Goal: Task Accomplishment & Management: Complete application form

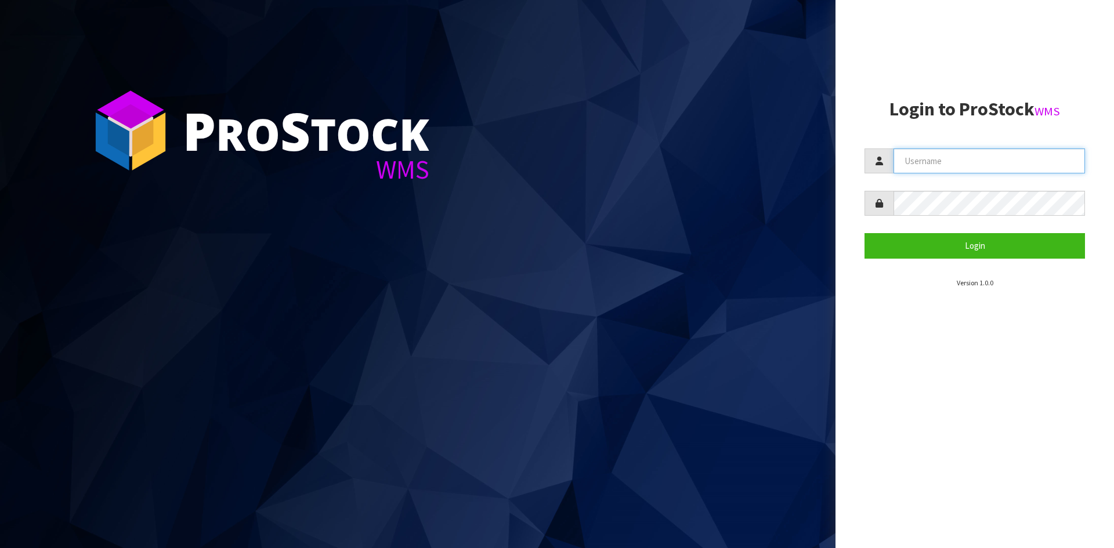
click at [967, 155] on input "text" at bounding box center [988, 161] width 191 height 25
type input "[PERSON_NAME]"
click at [864, 233] on button "Login" at bounding box center [974, 245] width 220 height 25
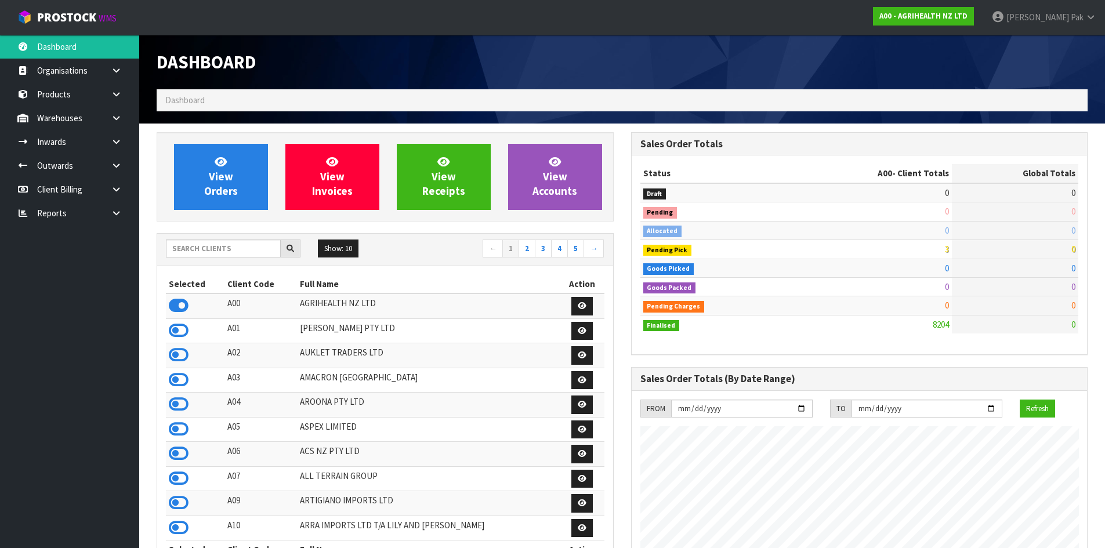
scroll to position [879, 474]
click at [238, 251] on input "text" at bounding box center [223, 249] width 115 height 18
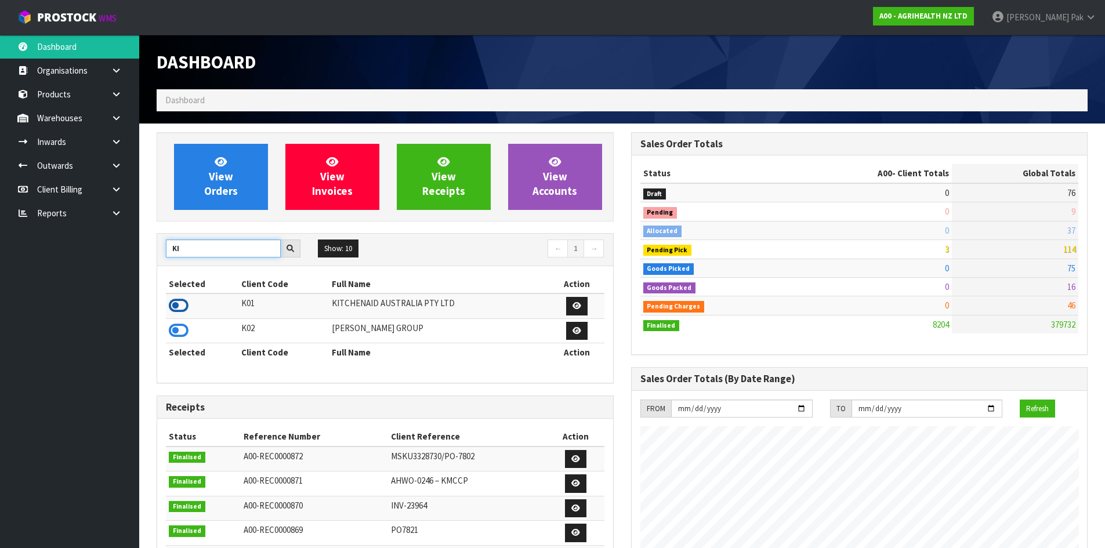
type input "KI"
click at [182, 309] on icon at bounding box center [179, 305] width 20 height 17
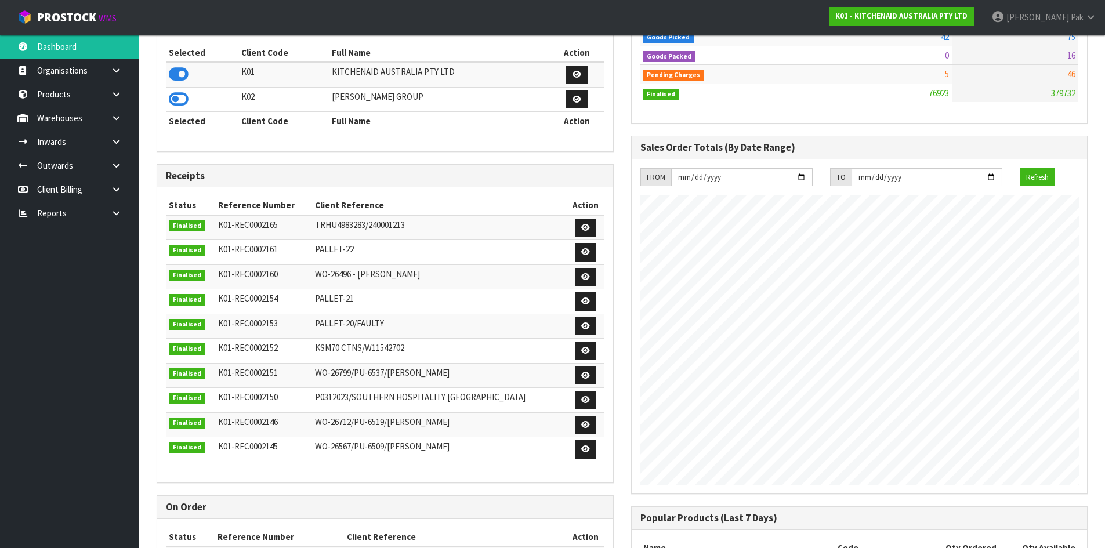
scroll to position [232, 0]
click at [66, 141] on link "Inwards" at bounding box center [69, 142] width 139 height 24
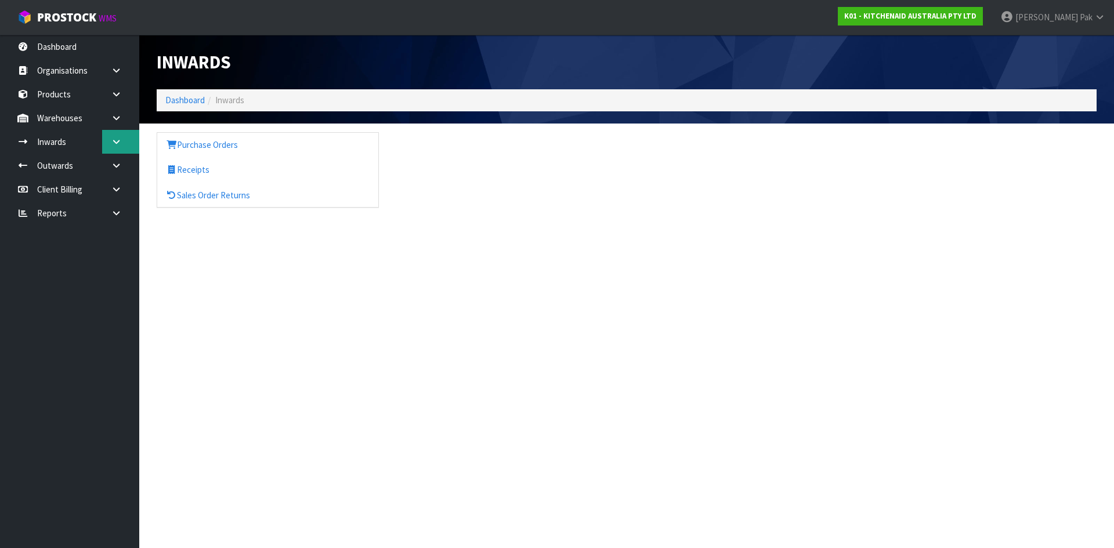
click at [121, 144] on icon at bounding box center [116, 141] width 11 height 9
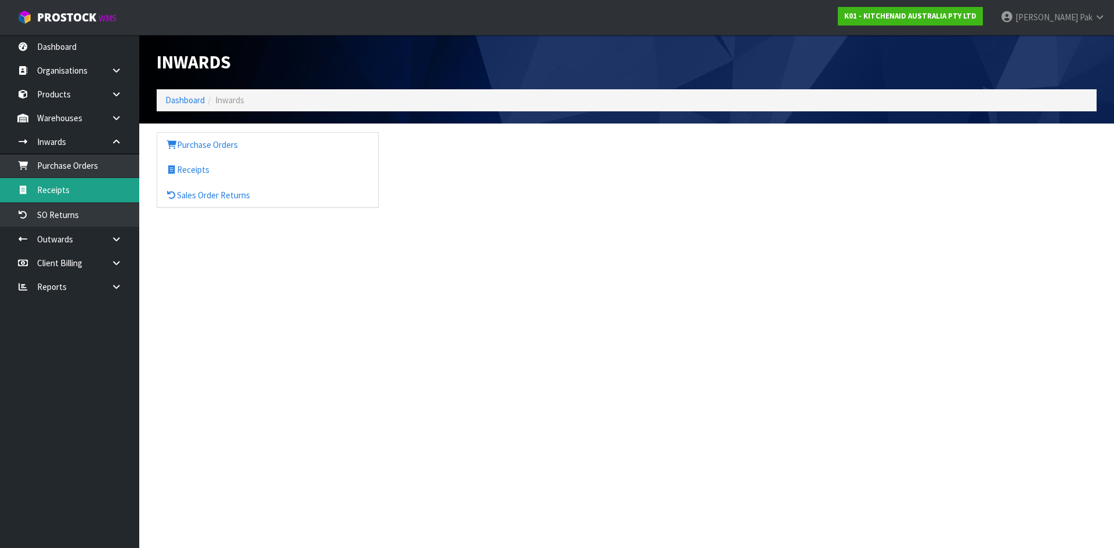
click at [56, 193] on link "Receipts" at bounding box center [69, 190] width 139 height 24
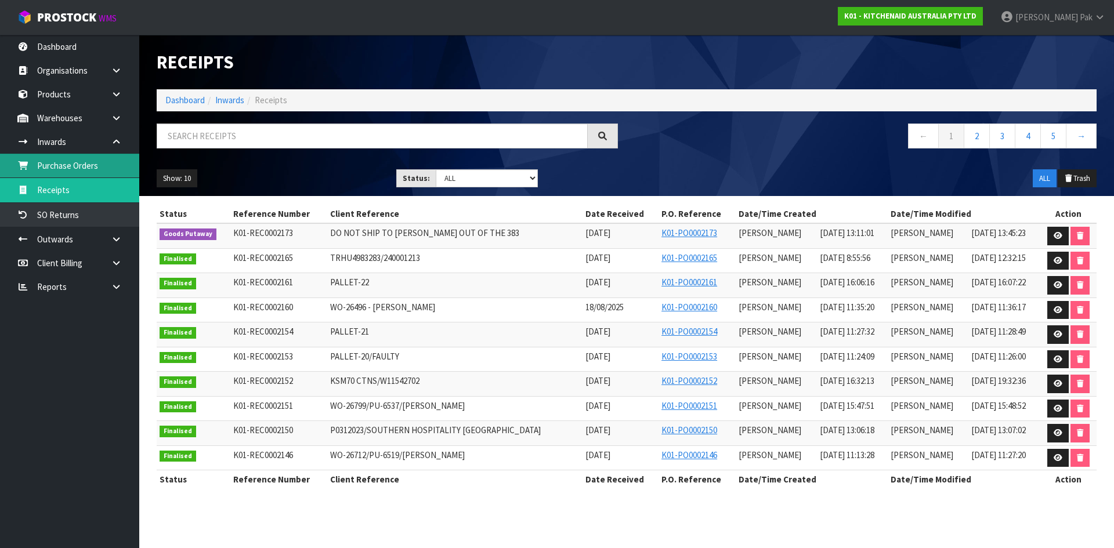
click at [71, 165] on link "Purchase Orders" at bounding box center [69, 166] width 139 height 24
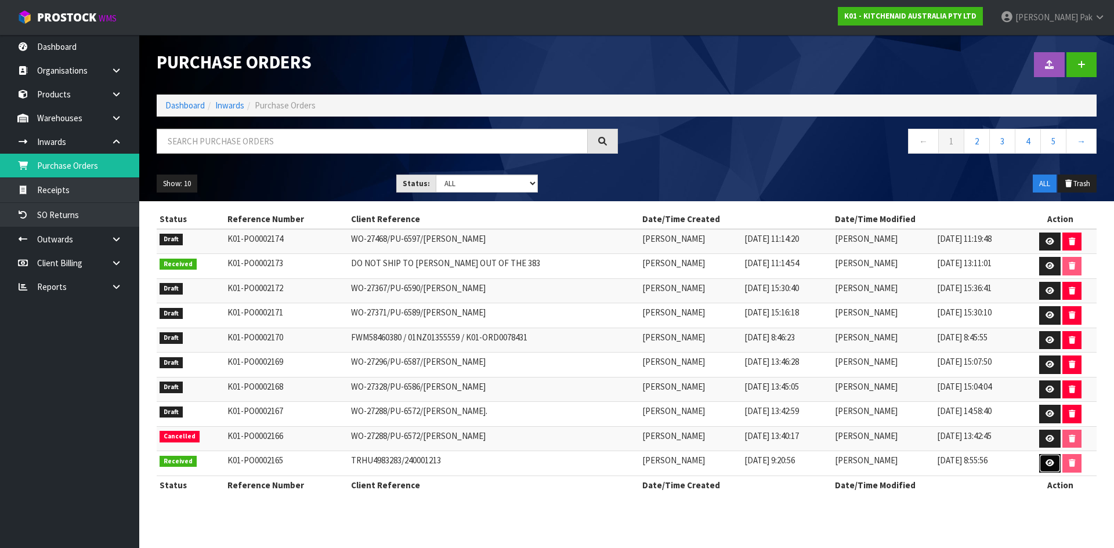
click at [1048, 462] on icon at bounding box center [1049, 463] width 9 height 8
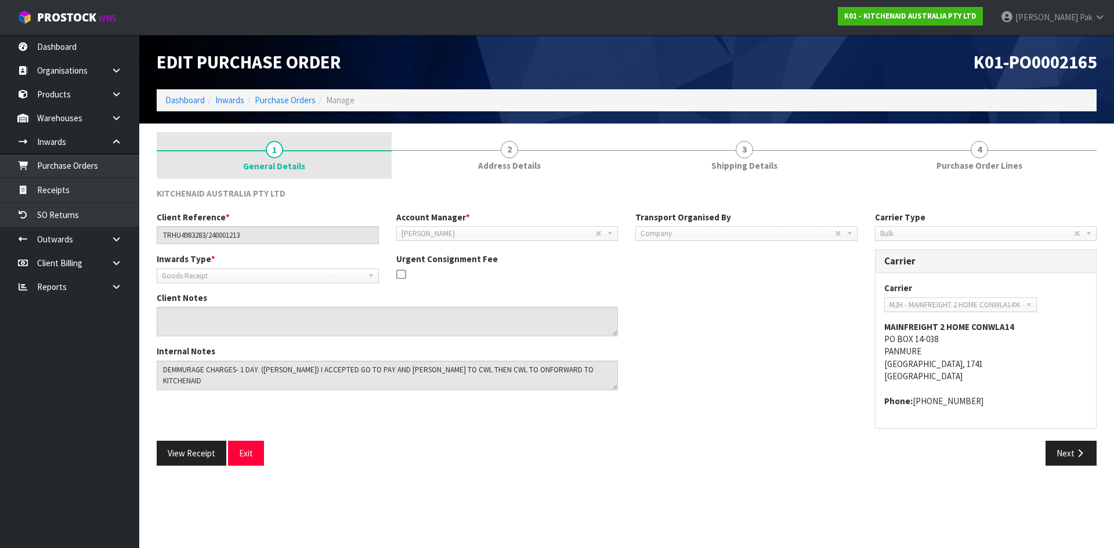
click at [274, 150] on span "1" at bounding box center [274, 149] width 17 height 17
click at [280, 145] on span "1" at bounding box center [274, 149] width 17 height 17
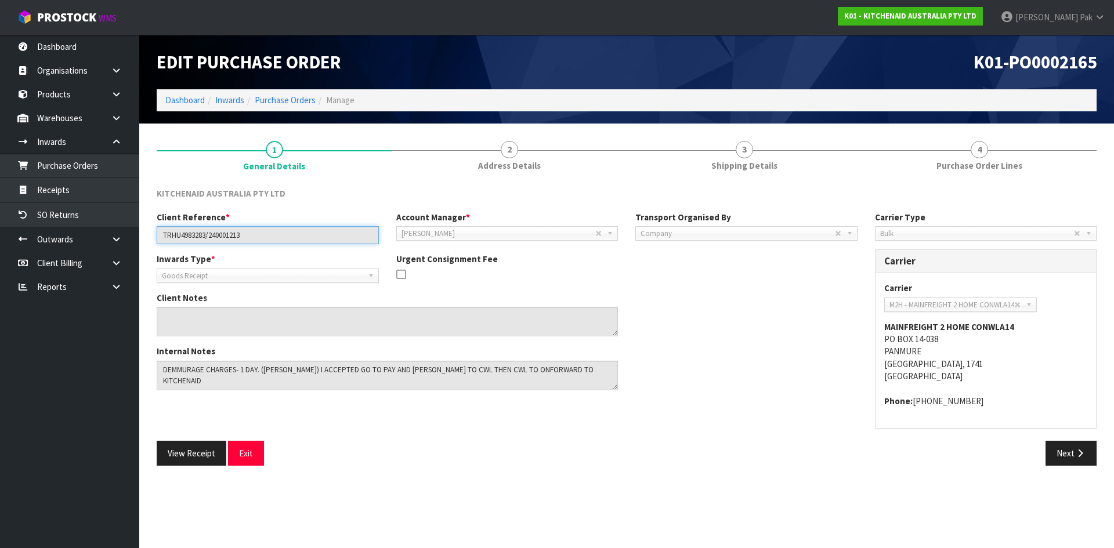
drag, startPoint x: 255, startPoint y: 237, endPoint x: 140, endPoint y: 233, distance: 114.9
click at [140, 233] on section "1 General Details 2 Address Details 3 Shipping Details 4 Purchase Order Lines K…" at bounding box center [626, 304] width 975 height 360
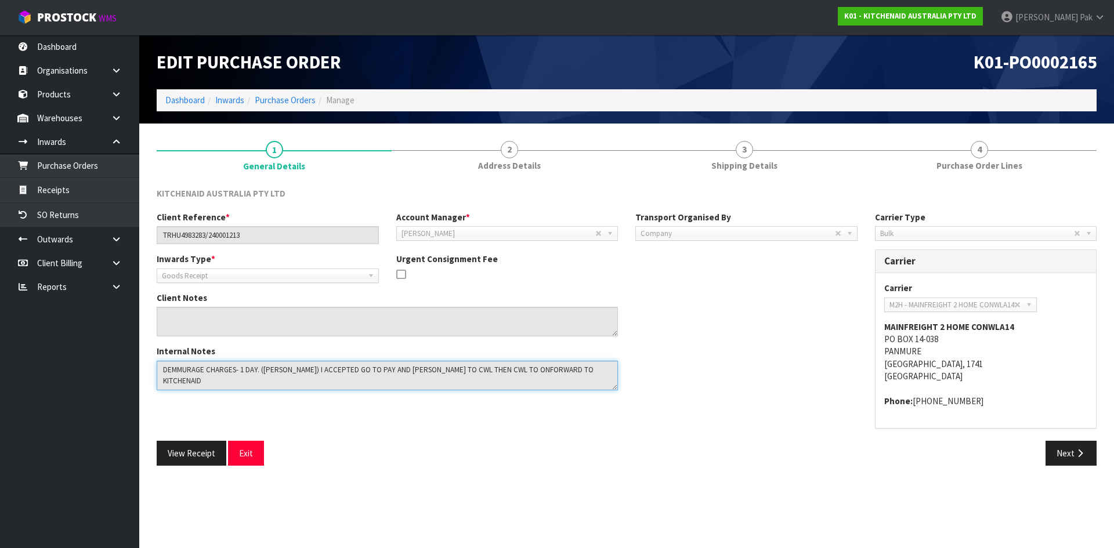
drag, startPoint x: 568, startPoint y: 368, endPoint x: 96, endPoint y: 389, distance: 472.0
click at [96, 389] on body "Toggle navigation ProStock WMS K01 - KITCHENAID AUSTRALIA PTY LTD [PERSON_NAME]…" at bounding box center [557, 274] width 1114 height 548
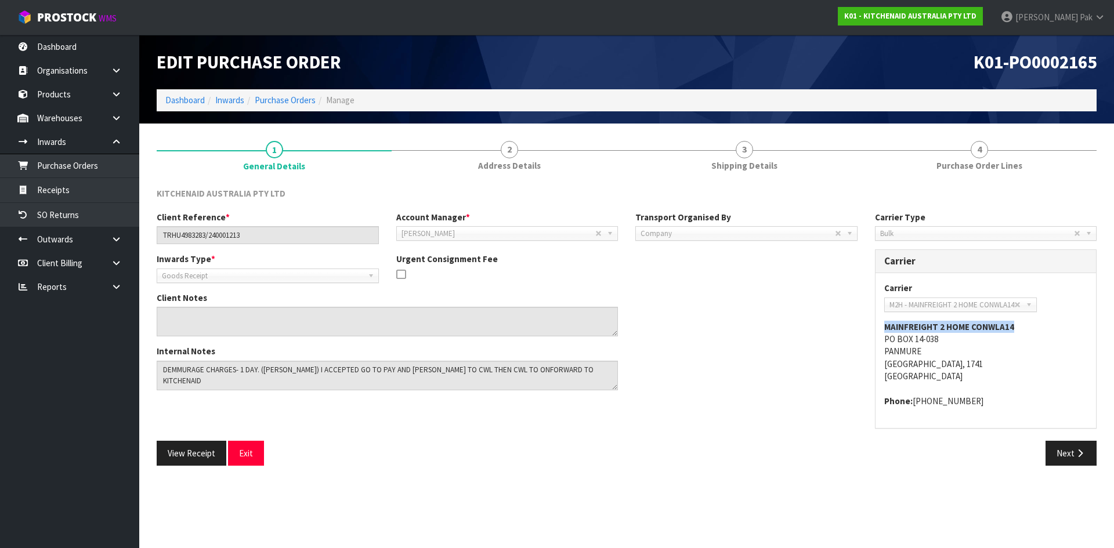
drag, startPoint x: 886, startPoint y: 328, endPoint x: 1038, endPoint y: 320, distance: 152.2
click at [1038, 321] on address "MAINFREIGHT 2 HOME CONWLA14 PO BOX 14-038 PANMURE [GEOGRAPHIC_DATA], 1741 [GEOG…" at bounding box center [986, 352] width 204 height 62
copy strong "MAINFREIGHT 2 HOME CONWLA14"
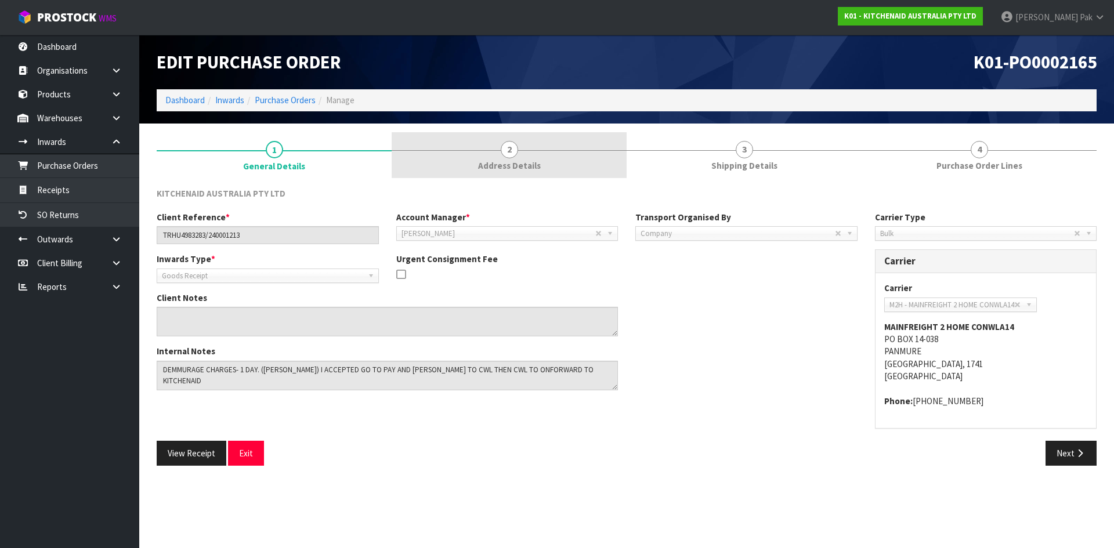
click at [544, 158] on link "2 Address Details" at bounding box center [509, 155] width 235 height 46
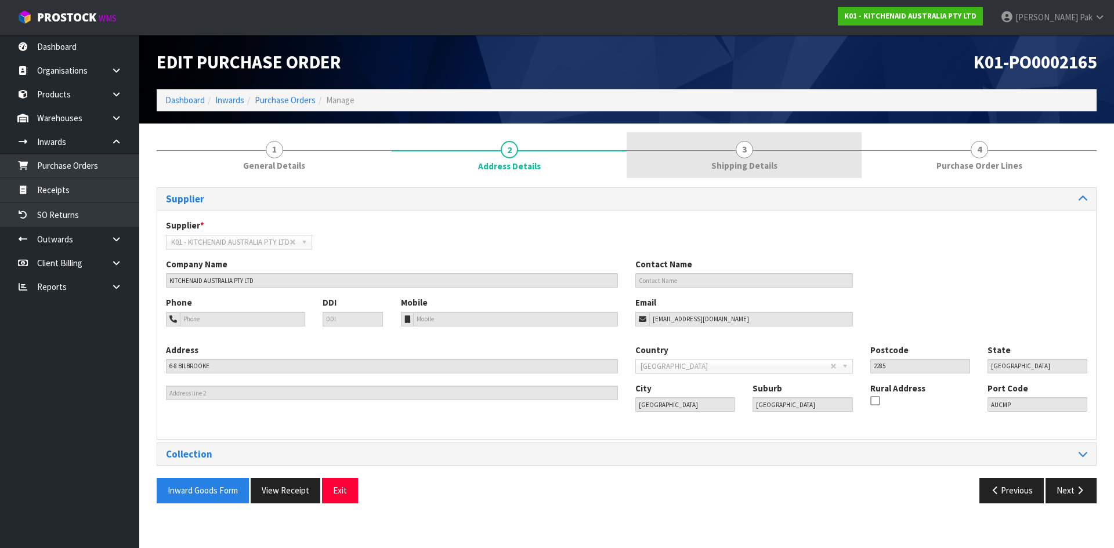
click at [749, 158] on link "3 Shipping Details" at bounding box center [743, 155] width 235 height 46
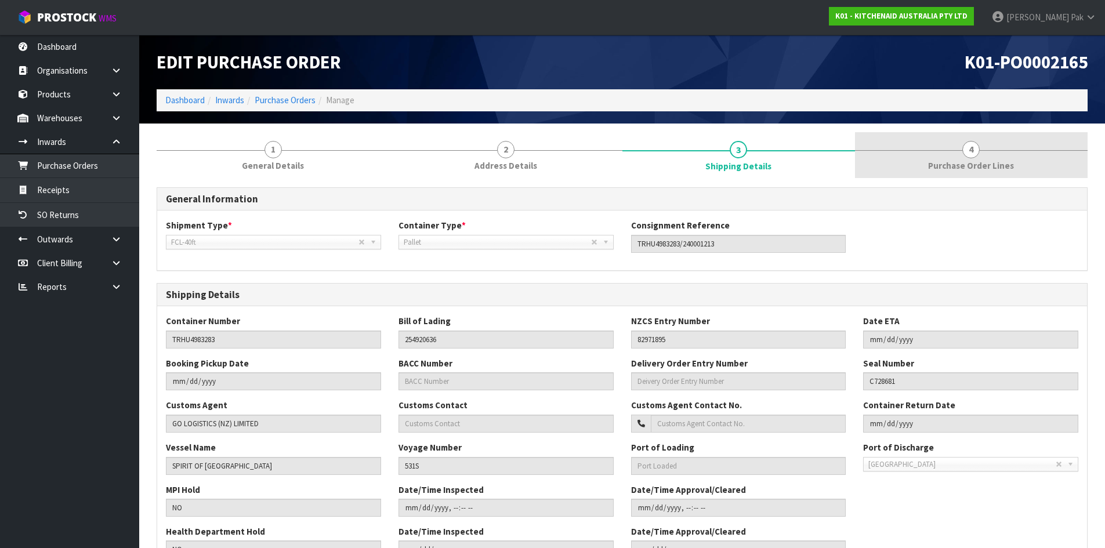
click at [939, 164] on span "Purchase Order Lines" at bounding box center [971, 166] width 86 height 12
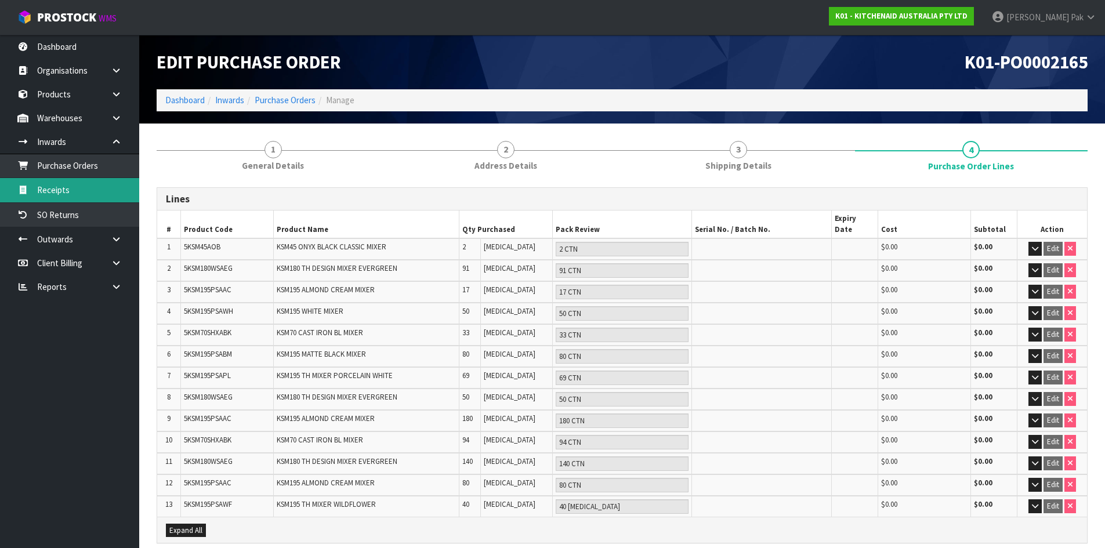
click at [74, 193] on link "Receipts" at bounding box center [69, 190] width 139 height 24
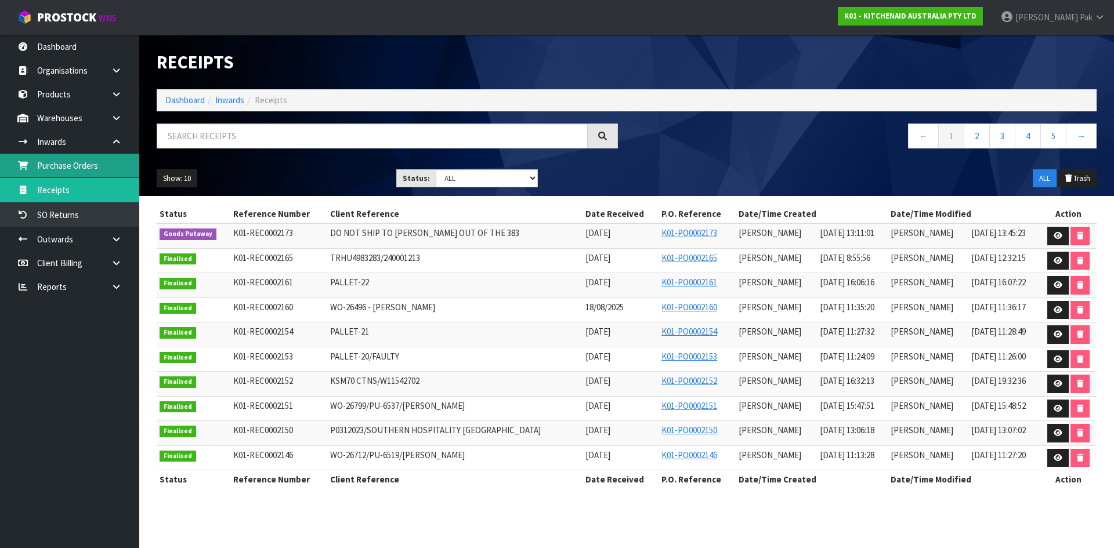
click at [72, 162] on link "Purchase Orders" at bounding box center [69, 166] width 139 height 24
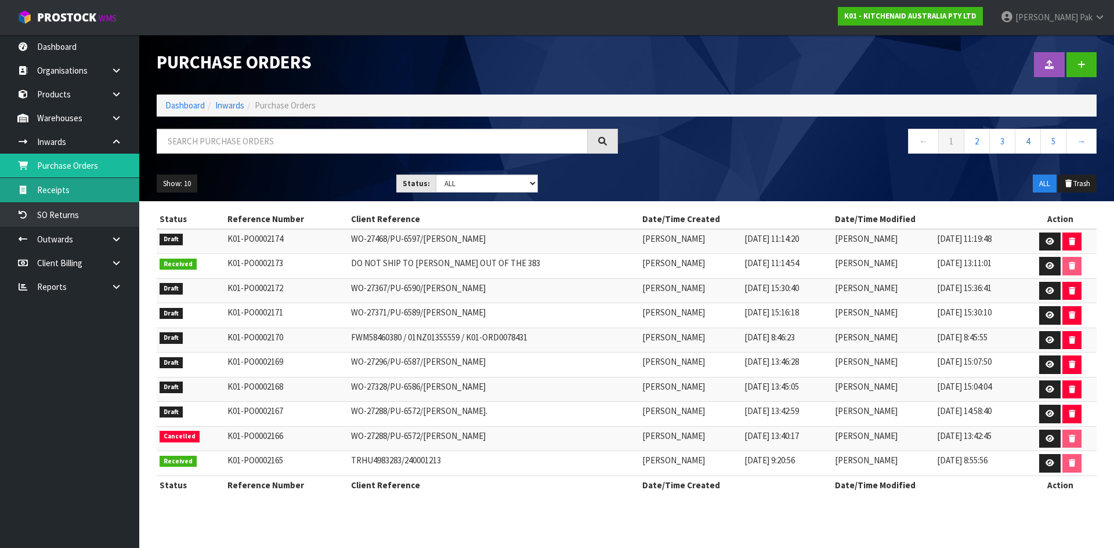
click at [86, 198] on link "Receipts" at bounding box center [69, 190] width 139 height 24
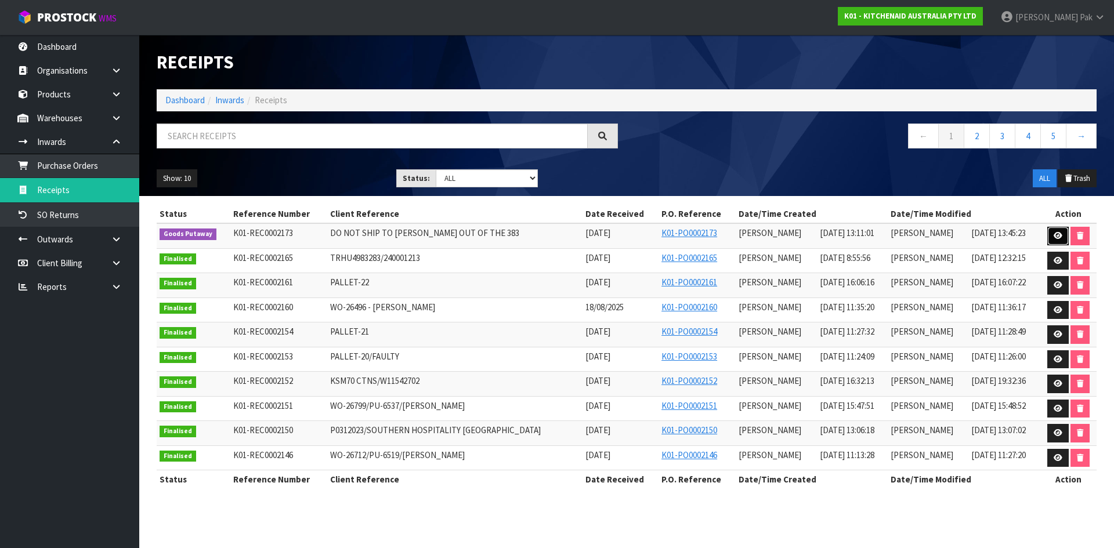
click at [1051, 238] on link at bounding box center [1057, 236] width 21 height 19
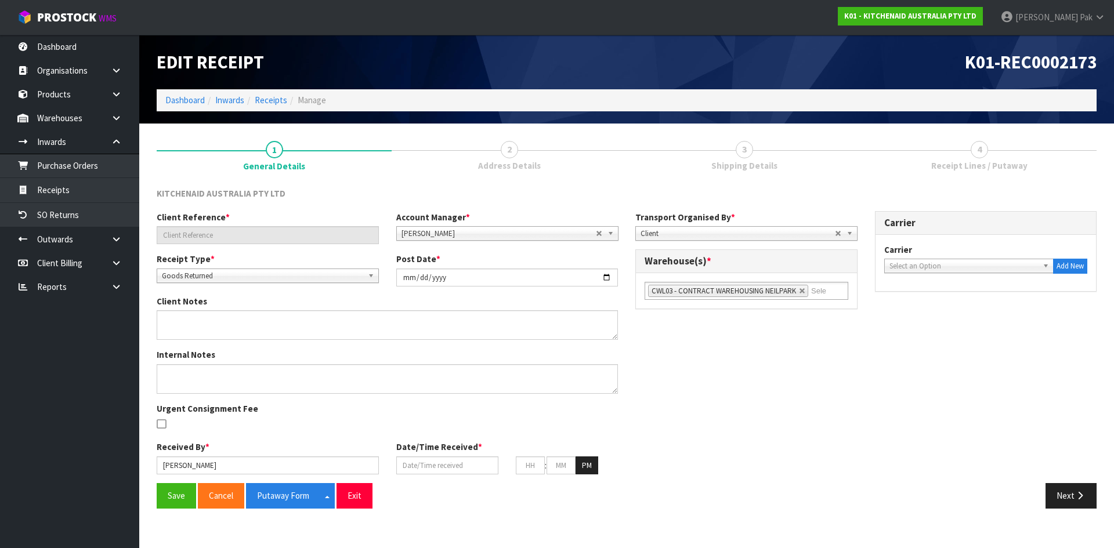
type input "DO NOT SHIP TO [PERSON_NAME] OUT OF THE 383"
type input "[DATE]"
type textarea "FOR OFFICE USE ONLY"
type input "[PERSON_NAME]"
type input "[DATE]"
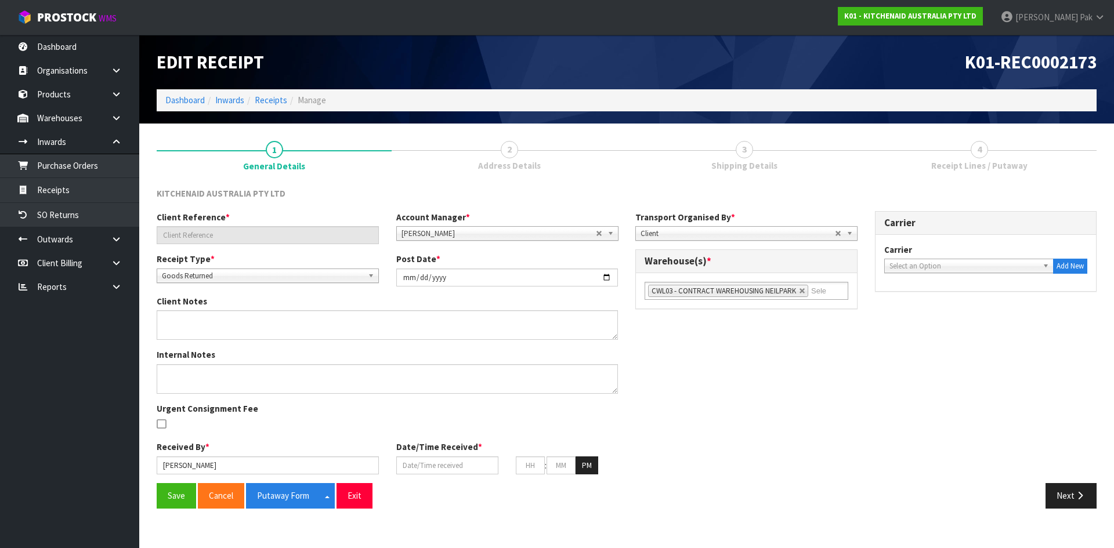
type input "01"
type input "11"
click at [71, 197] on link "Receipts" at bounding box center [69, 190] width 139 height 24
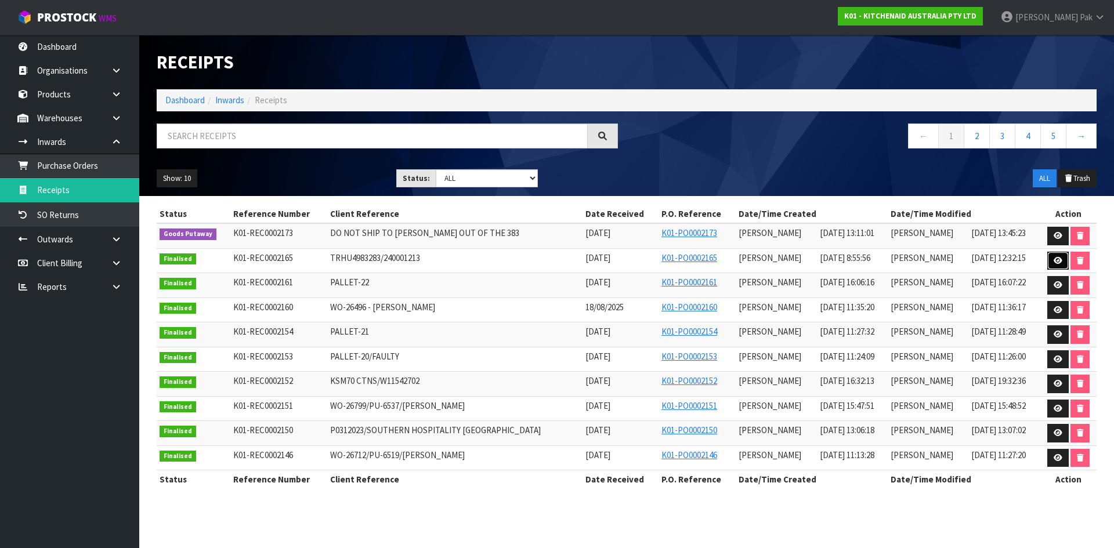
click at [1053, 259] on icon at bounding box center [1057, 261] width 9 height 8
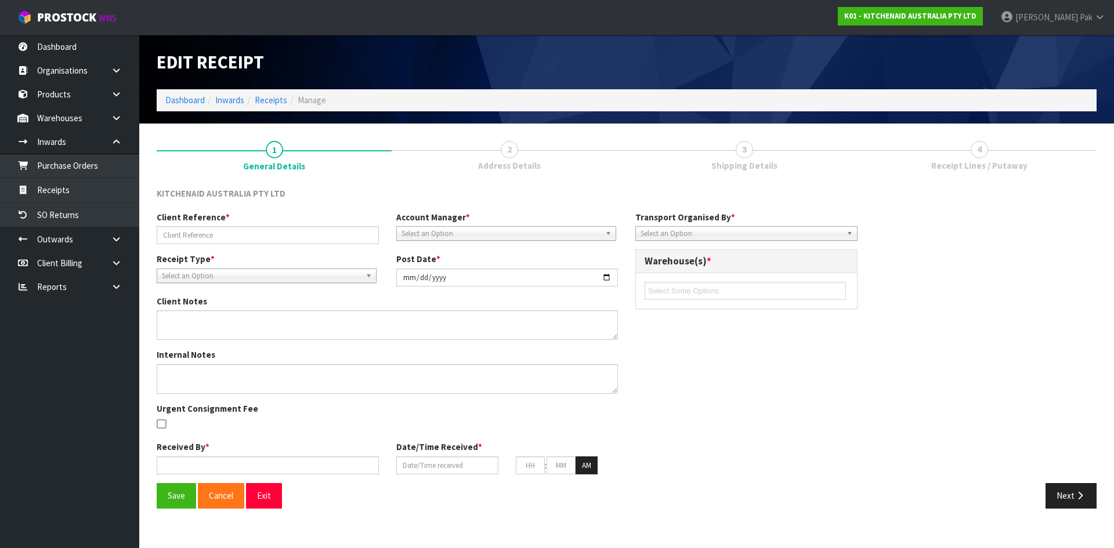
type input "TRHU4983283/240001213"
type input "[DATE]"
type textarea "DAMAGES WE2632651 OUTER CARTON, PICTURE CARTON DAMAGED FOAM AND MACHINE ARE OK"
type textarea "DEMMURAGE CHARGES- 1 DAY. ([PERSON_NAME]) I ACCEPTED GO TO PAY AND BILL TO CWL …"
type input "[PERSON_NAME]"
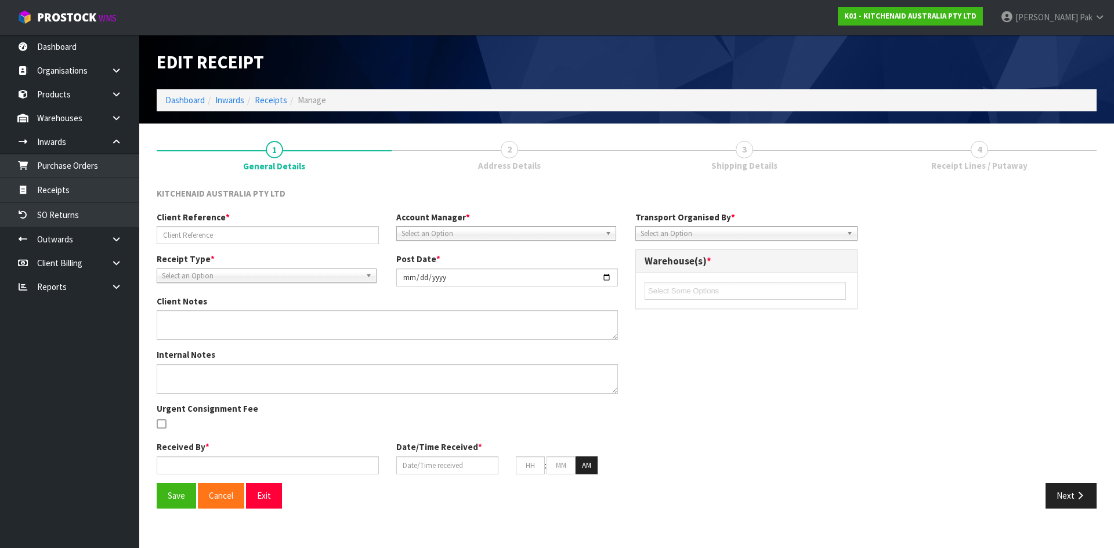
type input "[DATE]"
type input "08"
type input "55"
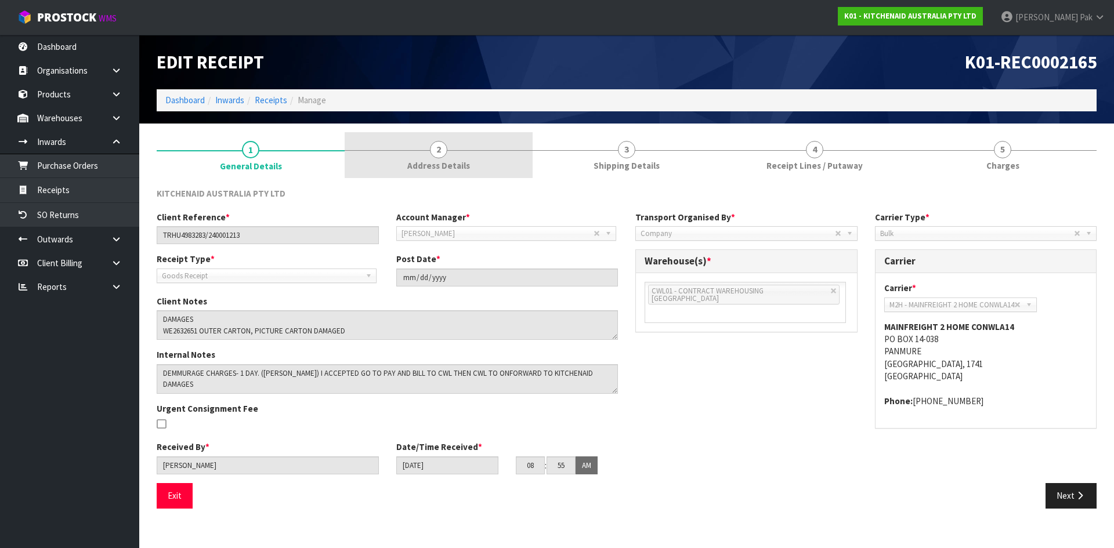
click at [430, 160] on span "Address Details" at bounding box center [438, 166] width 63 height 12
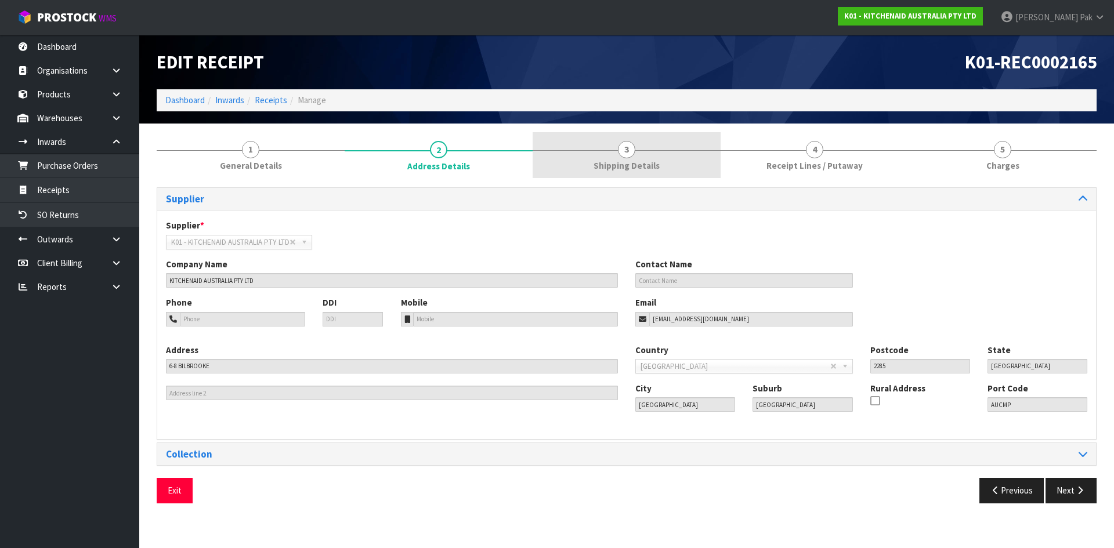
click at [575, 160] on link "3 Shipping Details" at bounding box center [627, 155] width 188 height 46
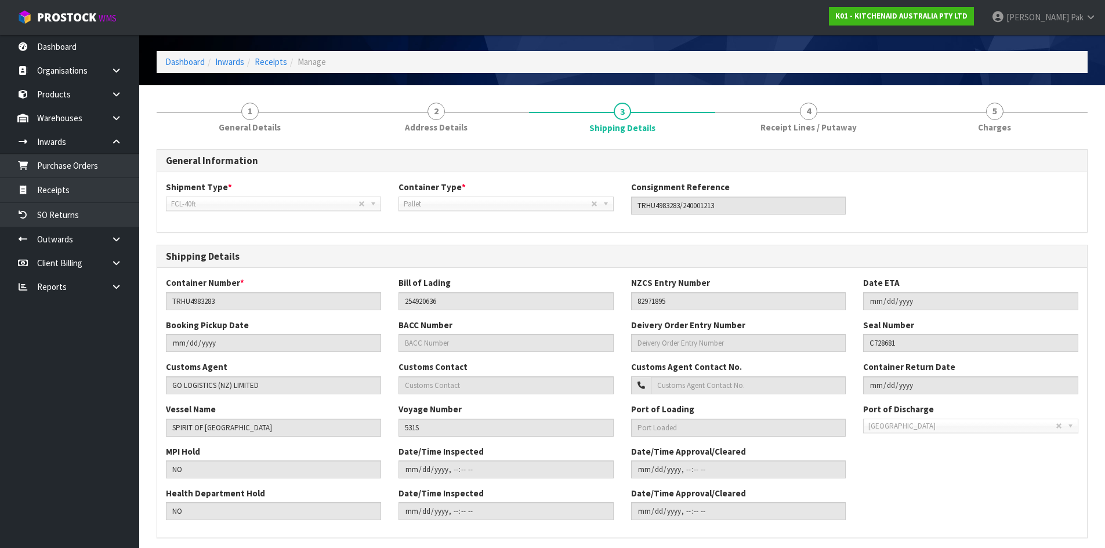
scroll to position [58, 0]
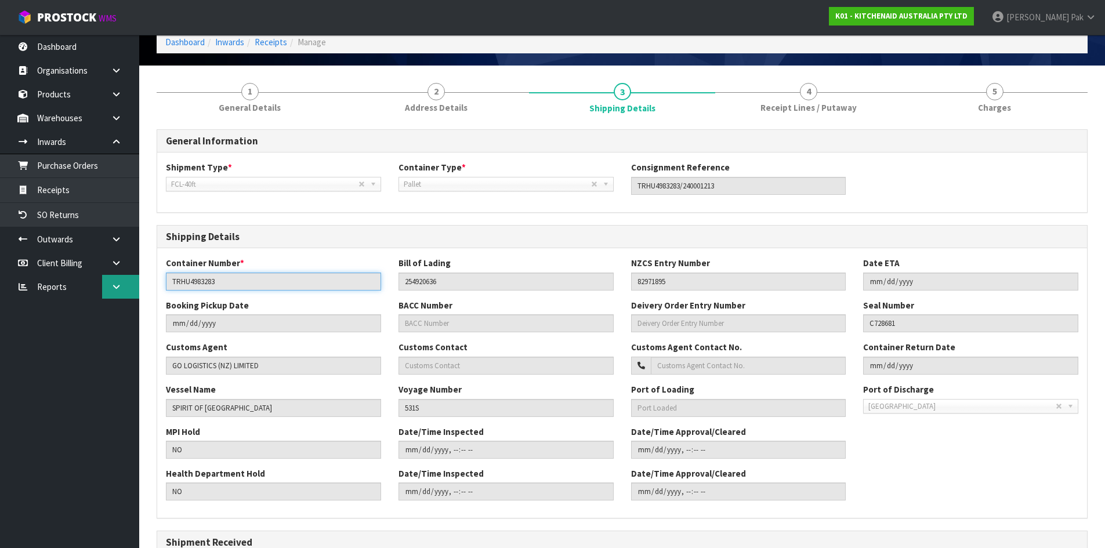
drag, startPoint x: 227, startPoint y: 279, endPoint x: 123, endPoint y: 277, distance: 104.4
click at [119, 277] on body "Toggle navigation ProStock WMS K01 - KITCHENAID AUSTRALIA PTY LTD [PERSON_NAME]…" at bounding box center [552, 216] width 1105 height 548
drag, startPoint x: 259, startPoint y: 408, endPoint x: 121, endPoint y: 396, distance: 138.6
click at [121, 396] on body "Toggle navigation ProStock WMS K01 - KITCHENAID AUSTRALIA PTY LTD [PERSON_NAME]…" at bounding box center [552, 216] width 1105 height 548
drag, startPoint x: 434, startPoint y: 404, endPoint x: 379, endPoint y: 407, distance: 55.2
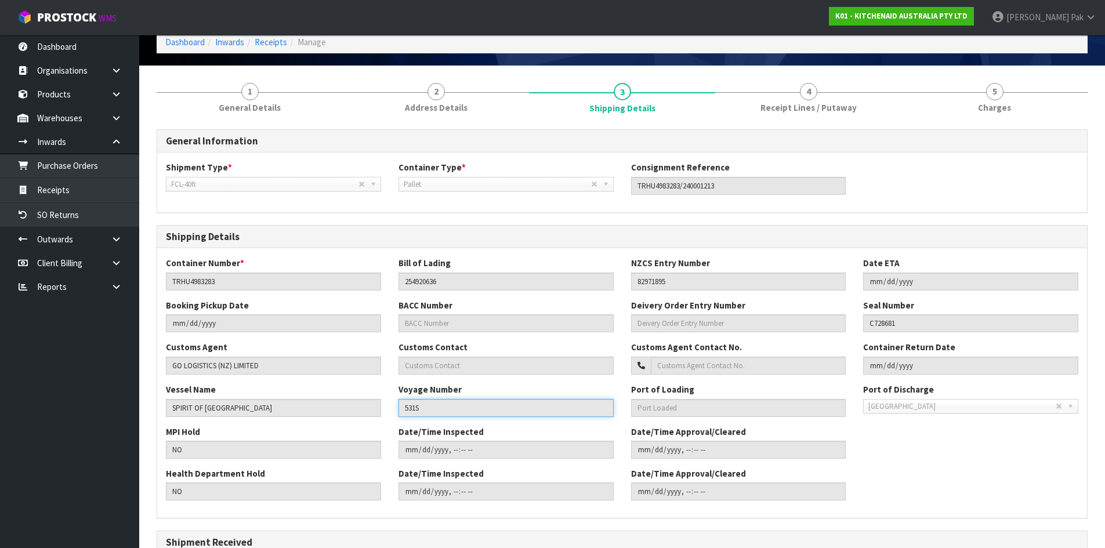
click at [379, 407] on div "Vessel Name SPIRIT OF [GEOGRAPHIC_DATA] Voyage Number 531S Port of [GEOGRAPHIC_…" at bounding box center [622, 404] width 930 height 42
drag, startPoint x: 912, startPoint y: 325, endPoint x: 796, endPoint y: 324, distance: 116.0
click at [796, 324] on div "Booking Pickup Date BACC Number Deivery Order Entry Number Seal Number C728681" at bounding box center [622, 320] width 930 height 42
drag, startPoint x: 704, startPoint y: 411, endPoint x: 615, endPoint y: 408, distance: 88.8
click at [615, 408] on div "Vessel Name SPIRIT OF [GEOGRAPHIC_DATA] Voyage Number 531S Port of [GEOGRAPHIC_…" at bounding box center [622, 404] width 930 height 42
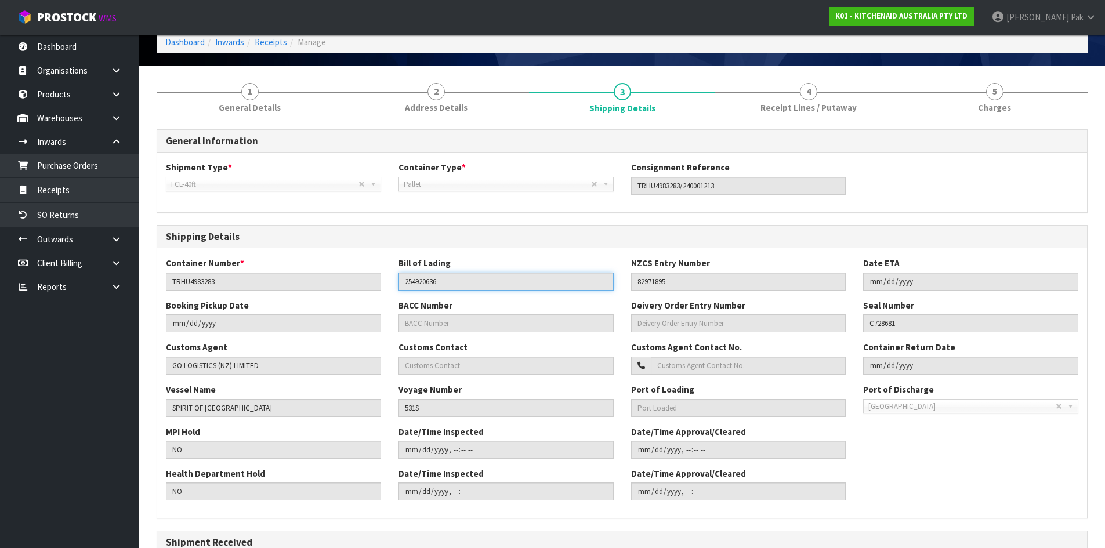
drag, startPoint x: 476, startPoint y: 279, endPoint x: 309, endPoint y: 278, distance: 167.6
click at [307, 277] on div "Container Number * TRHU4983283 Bill of Lading 254920636 NZCS Entry Number 82971…" at bounding box center [622, 278] width 930 height 42
drag, startPoint x: 697, startPoint y: 285, endPoint x: 628, endPoint y: 291, distance: 69.3
click at [628, 291] on div "Container Number * TRHU4983283 Bill of Lading 254920636 NZCS Entry Number 82971…" at bounding box center [622, 278] width 930 height 42
drag, startPoint x: 267, startPoint y: 370, endPoint x: 150, endPoint y: 372, distance: 116.6
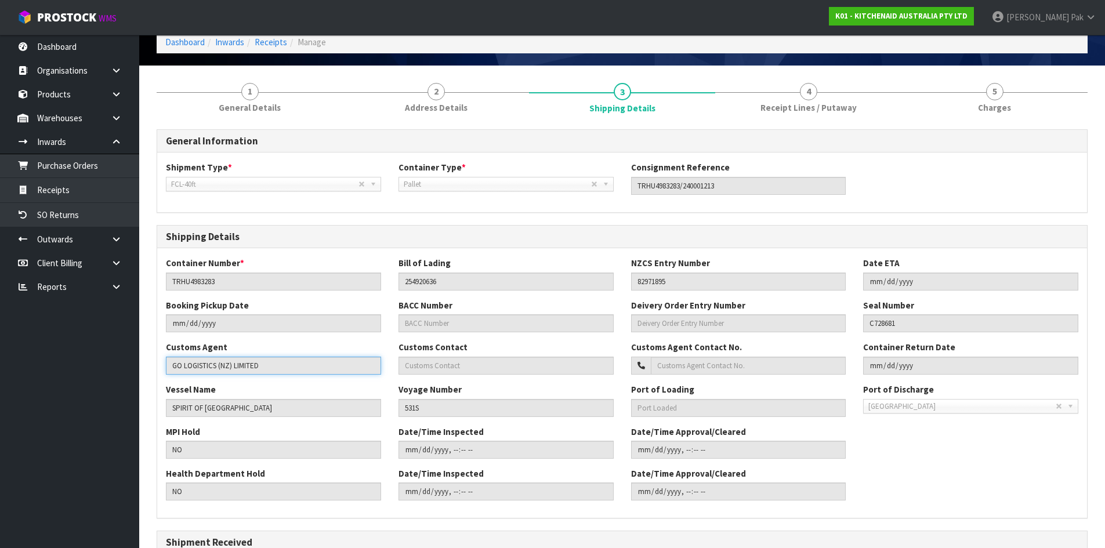
click at [150, 372] on div "1 General Details 2 Address Details 3 Shipping Details 4 Receipt Lines / Putawa…" at bounding box center [622, 442] width 948 height 736
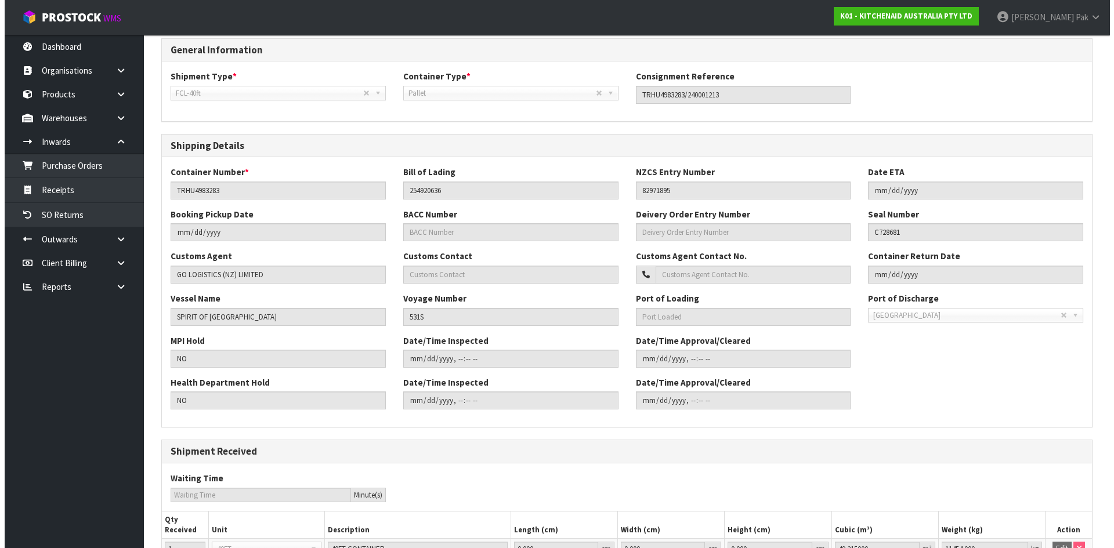
scroll to position [0, 0]
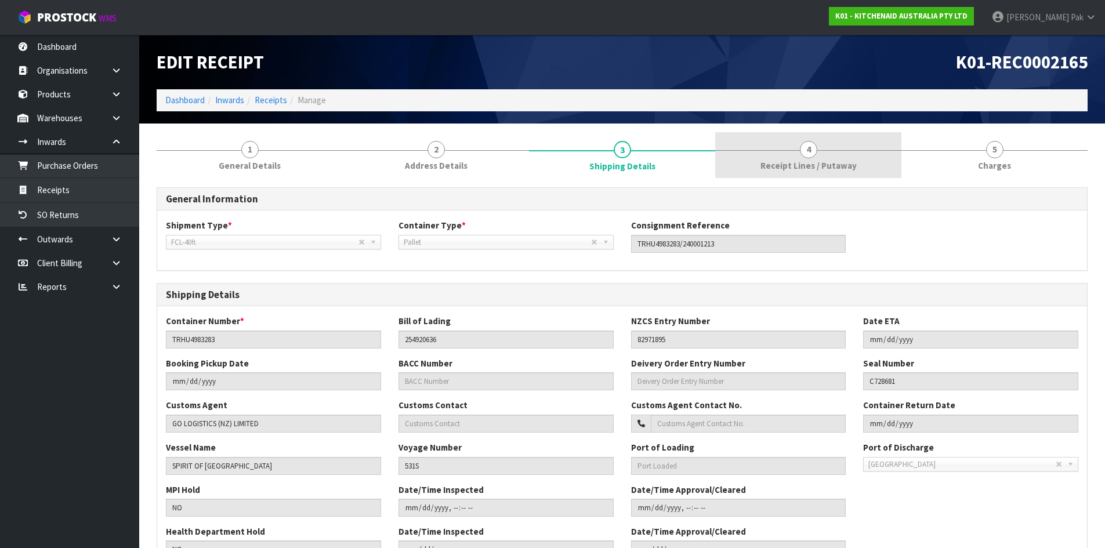
click at [826, 168] on span "Receipt Lines / Putaway" at bounding box center [808, 166] width 96 height 12
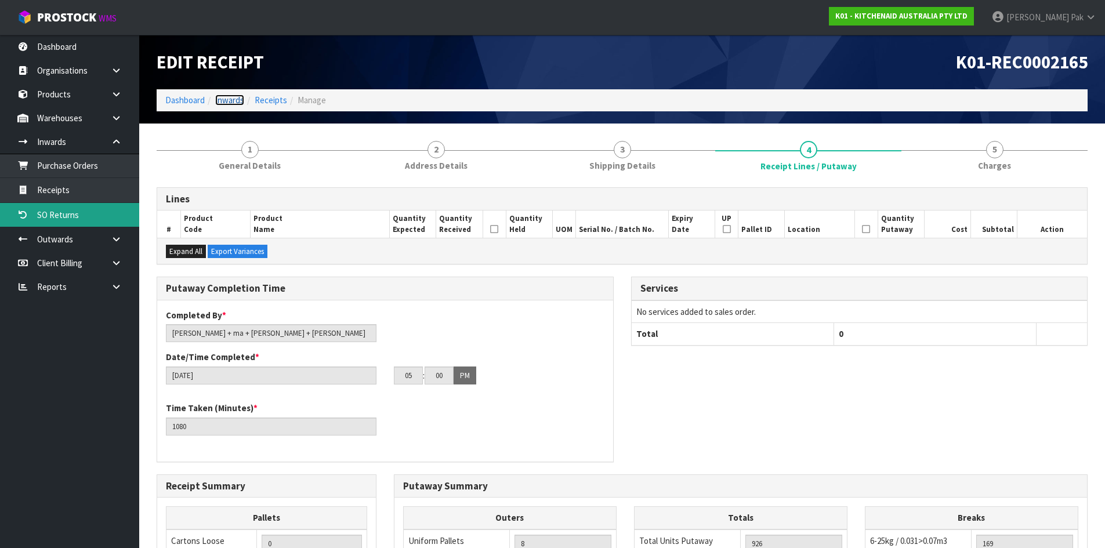
click at [228, 97] on link "Inwards" at bounding box center [229, 100] width 29 height 11
click at [229, 100] on link "Inwards" at bounding box center [229, 100] width 29 height 11
click at [75, 211] on link "SO Returns" at bounding box center [69, 215] width 139 height 24
click at [60, 190] on link "Receipts" at bounding box center [69, 190] width 139 height 24
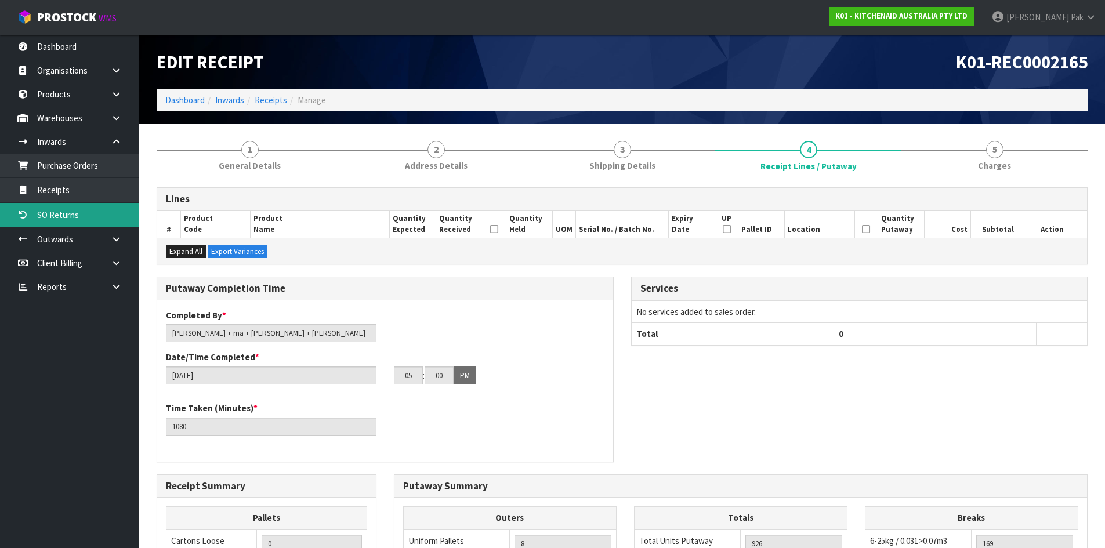
click at [53, 205] on link "SO Returns" at bounding box center [69, 215] width 139 height 24
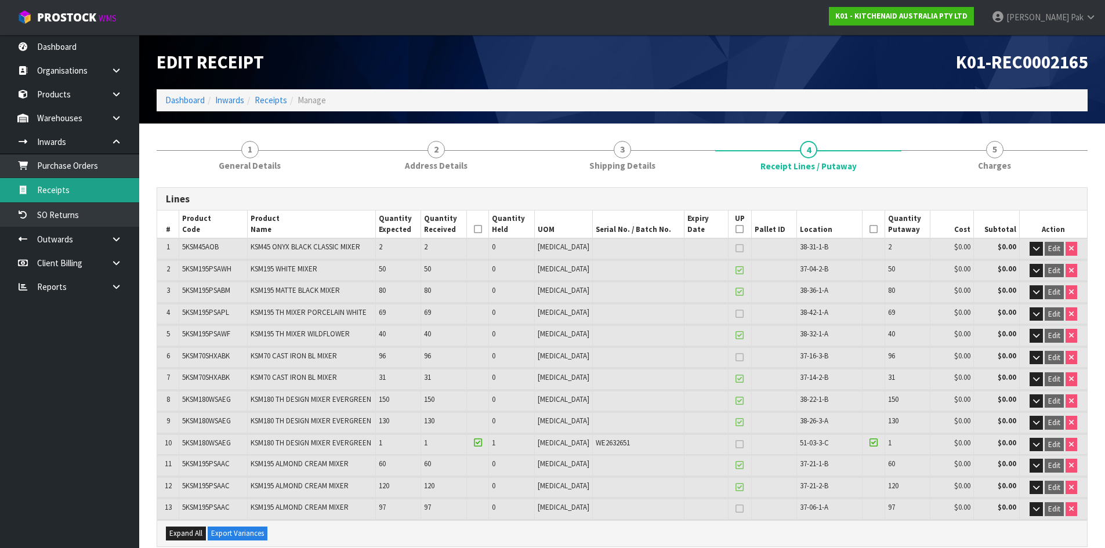
click at [60, 195] on link "Receipts" at bounding box center [69, 190] width 139 height 24
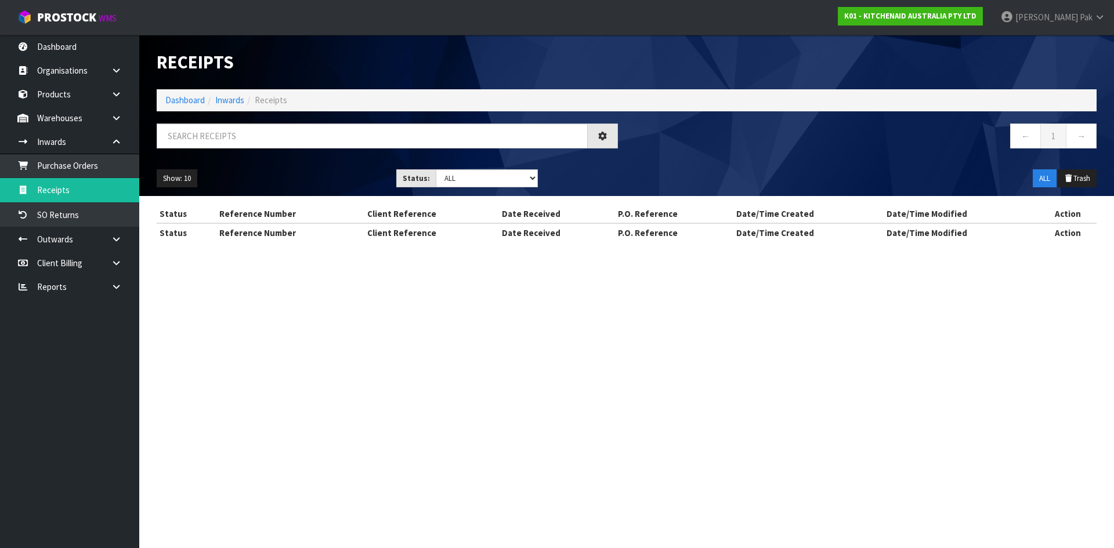
click at [66, 170] on div "Receipts Import Receipts Drop file here to import csv template Dashboard Inward…" at bounding box center [557, 131] width 1114 height 263
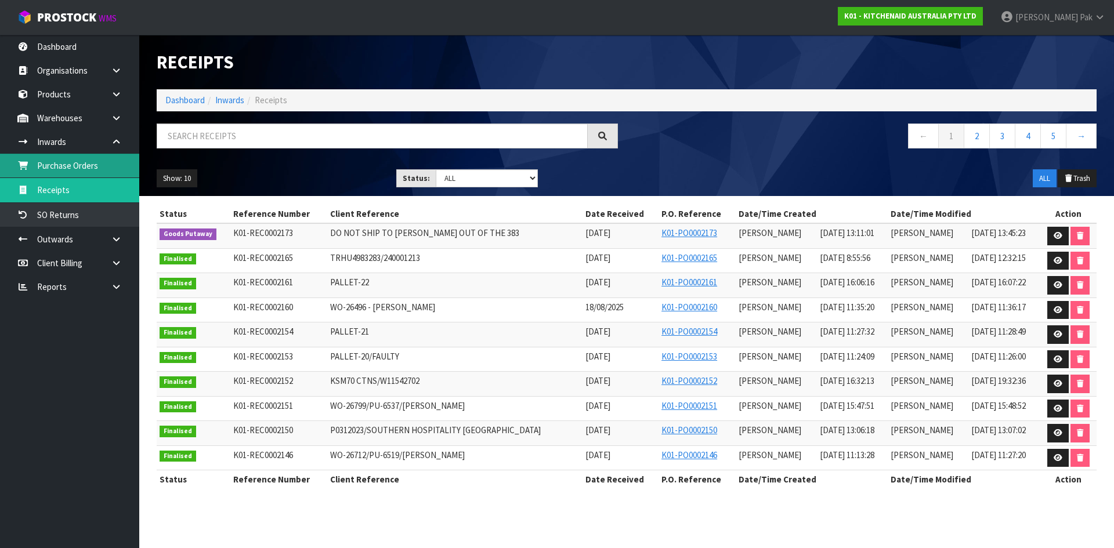
click at [90, 170] on link "Purchase Orders" at bounding box center [69, 166] width 139 height 24
click at [1056, 260] on icon at bounding box center [1057, 261] width 9 height 8
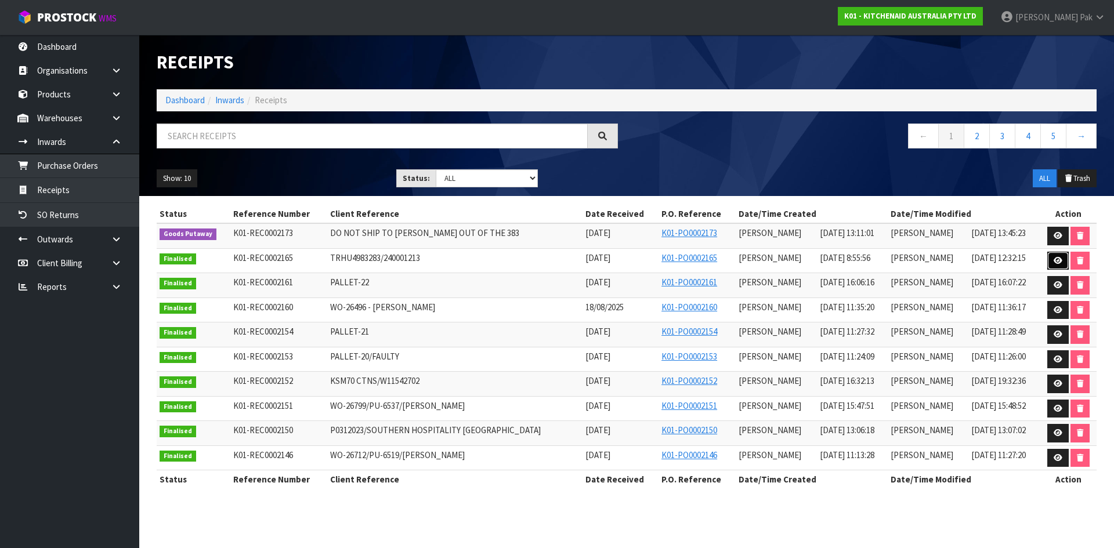
click at [1058, 262] on icon at bounding box center [1057, 261] width 9 height 8
click at [1055, 257] on icon at bounding box center [1057, 261] width 9 height 8
click at [67, 185] on link "Receipts" at bounding box center [69, 190] width 139 height 24
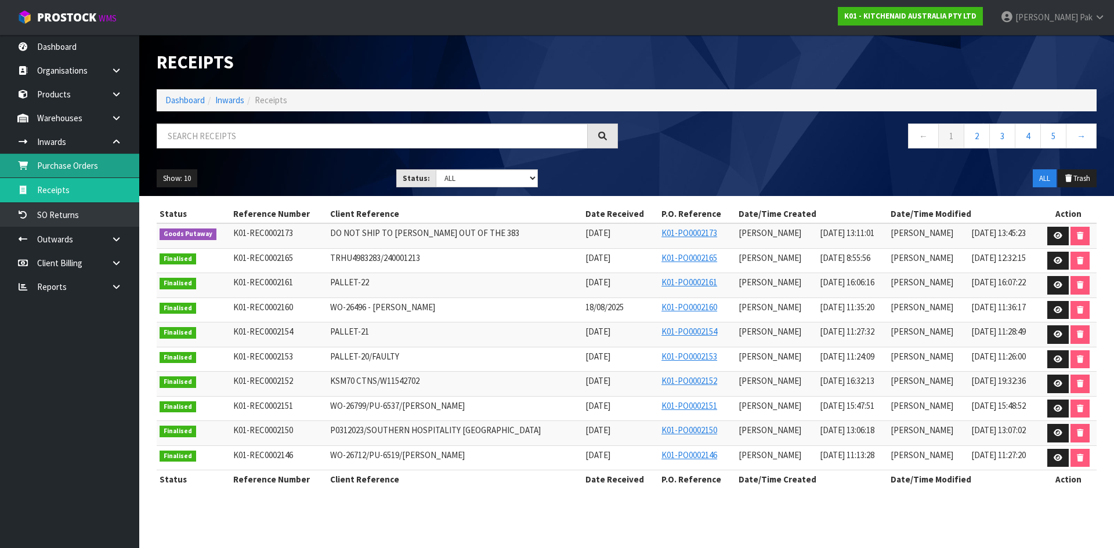
click at [78, 167] on link "Purchase Orders" at bounding box center [69, 166] width 139 height 24
click at [78, 166] on link "Purchase Orders" at bounding box center [69, 166] width 139 height 24
click at [59, 162] on link "Purchase Orders" at bounding box center [69, 166] width 139 height 24
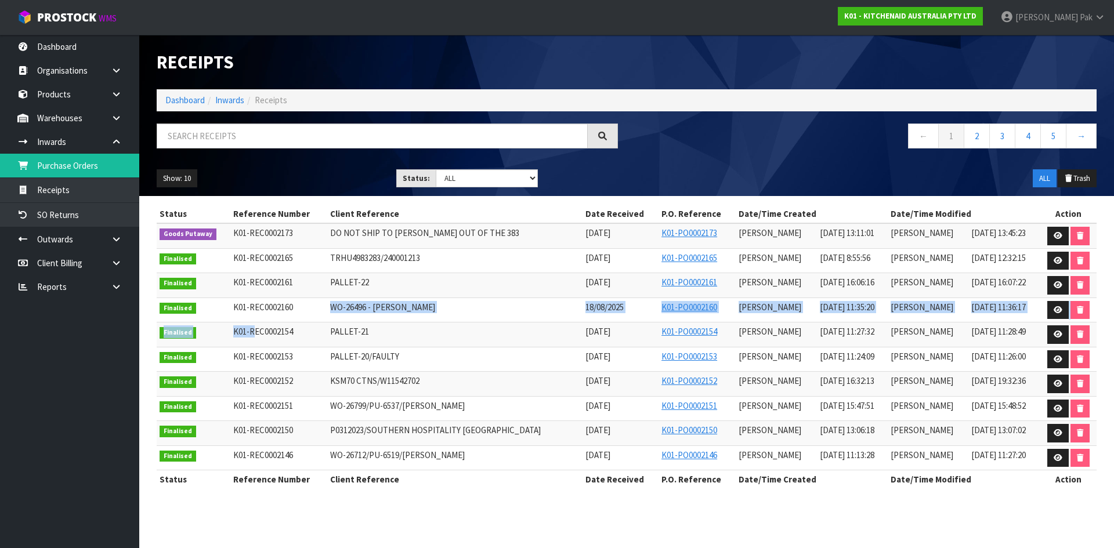
drag, startPoint x: 302, startPoint y: 321, endPoint x: 252, endPoint y: 327, distance: 50.2
click at [251, 327] on tbody "Goods Putaway K01-REC0002173 DO NOT SHIP TO [PERSON_NAME] OUT OF THE 383 [DATE]…" at bounding box center [627, 346] width 940 height 247
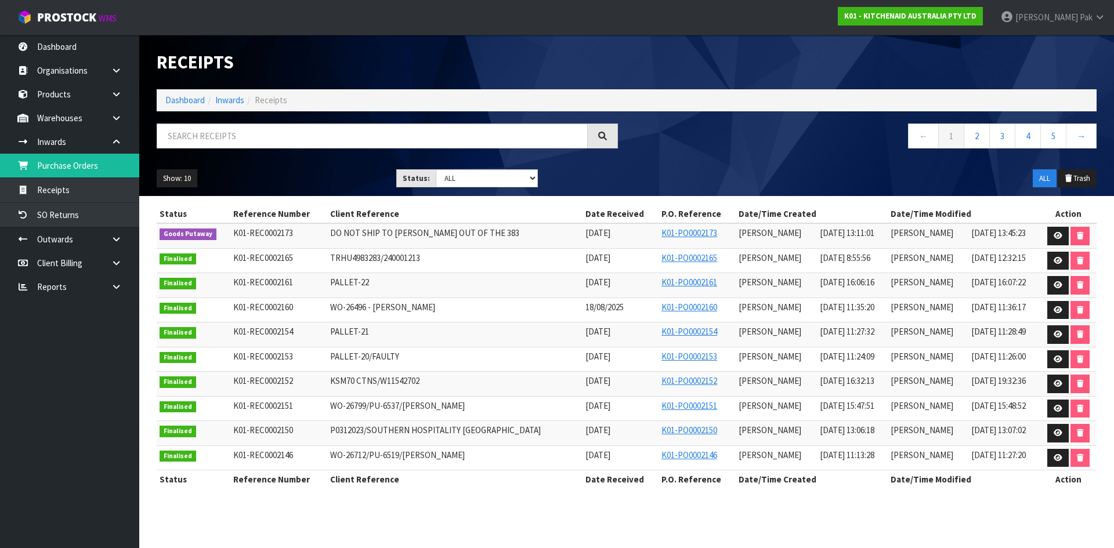
drag, startPoint x: 277, startPoint y: 316, endPoint x: 267, endPoint y: 306, distance: 14.0
click at [278, 316] on td "K01-REC0002160" at bounding box center [278, 310] width 97 height 25
click at [56, 157] on link "Purchase Orders" at bounding box center [69, 166] width 139 height 24
click at [50, 193] on link "Receipts" at bounding box center [69, 190] width 139 height 24
click at [52, 160] on link "Purchase Orders" at bounding box center [69, 166] width 139 height 24
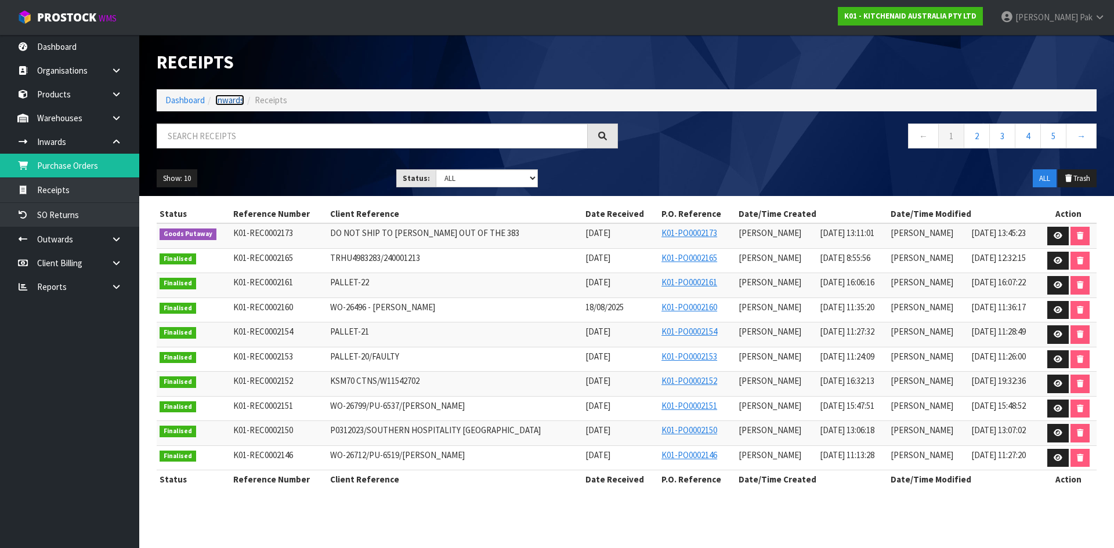
click at [234, 100] on link "Inwards" at bounding box center [229, 100] width 29 height 11
click at [64, 168] on link "Purchase Orders" at bounding box center [69, 166] width 139 height 24
click at [1053, 259] on icon at bounding box center [1057, 261] width 9 height 8
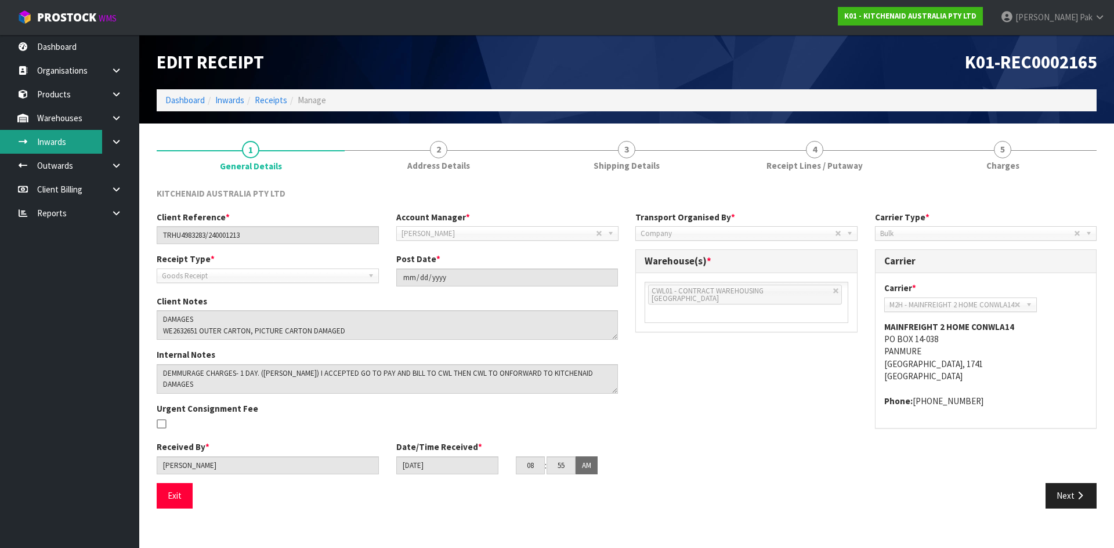
click at [84, 144] on link "Inwards" at bounding box center [69, 142] width 139 height 24
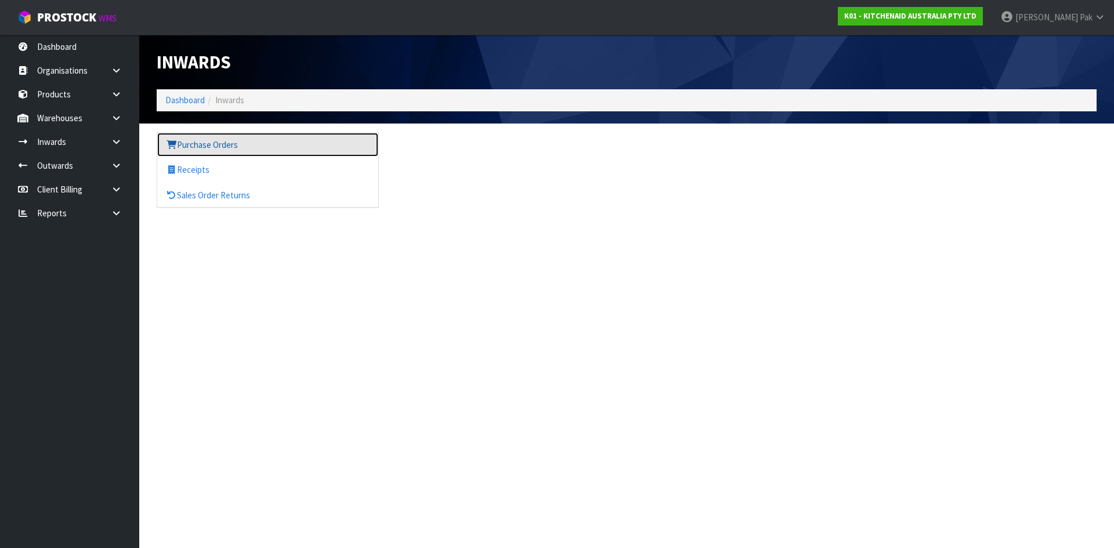
click at [220, 149] on link "Purchase Orders" at bounding box center [267, 145] width 221 height 24
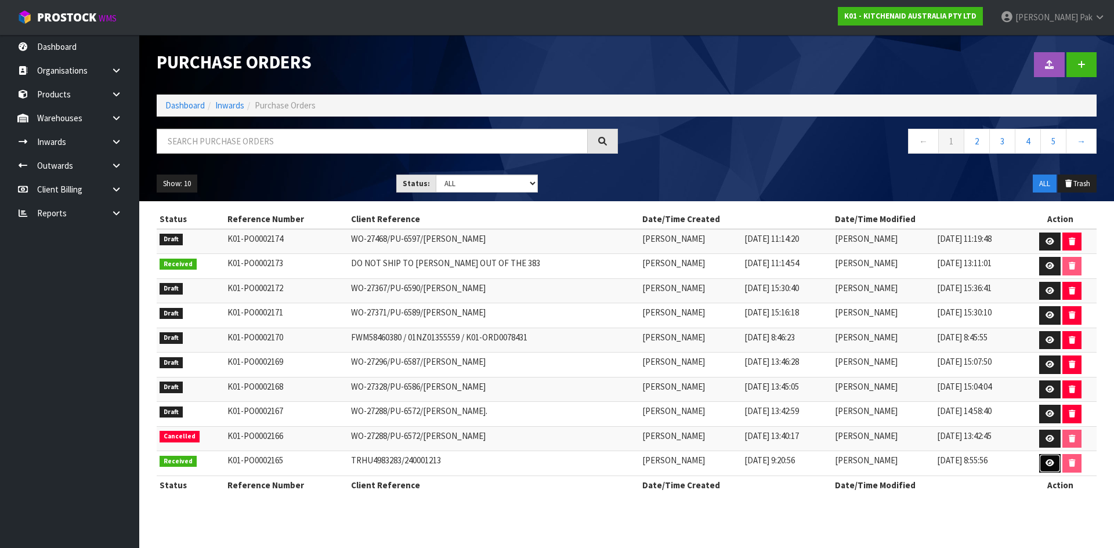
click at [1046, 464] on icon at bounding box center [1049, 463] width 9 height 8
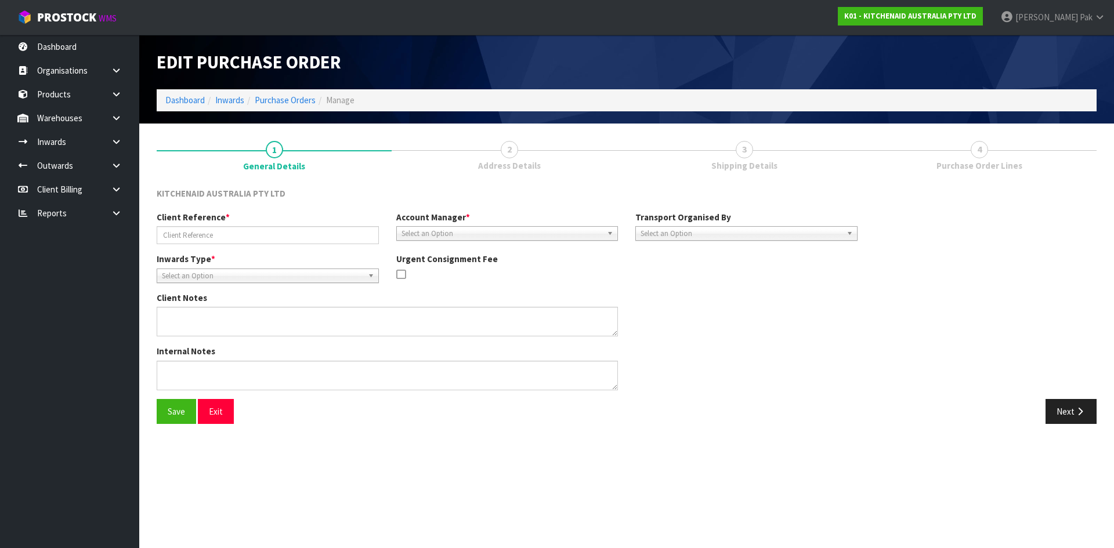
type input "TRHU4983283/240001213"
type textarea "DEMMURAGE CHARGES- 1 DAY. ([PERSON_NAME]) I ACCEPTED GO TO PAY AND [PERSON_NAME…"
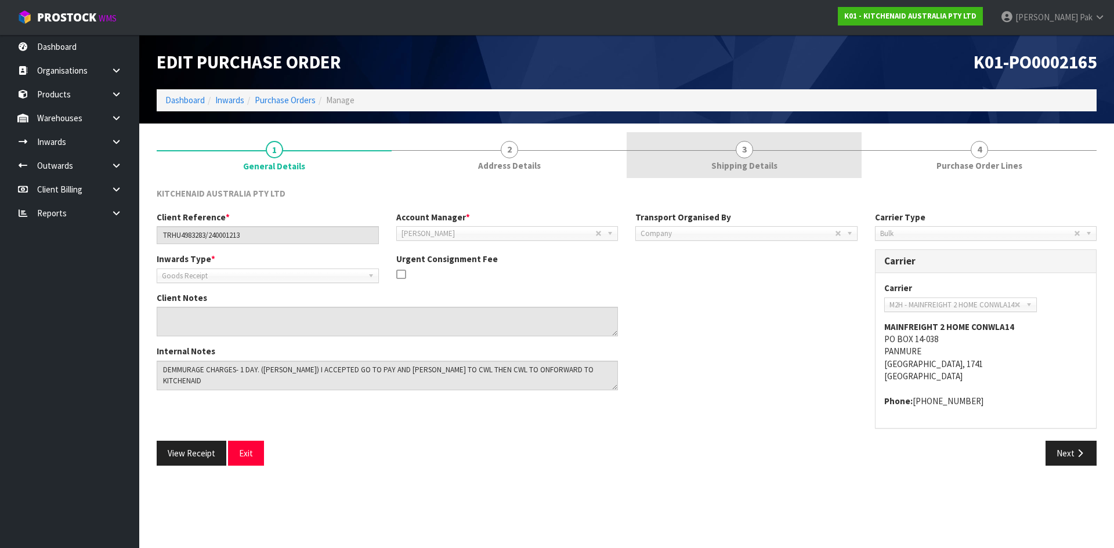
click at [767, 173] on link "3 Shipping Details" at bounding box center [743, 155] width 235 height 46
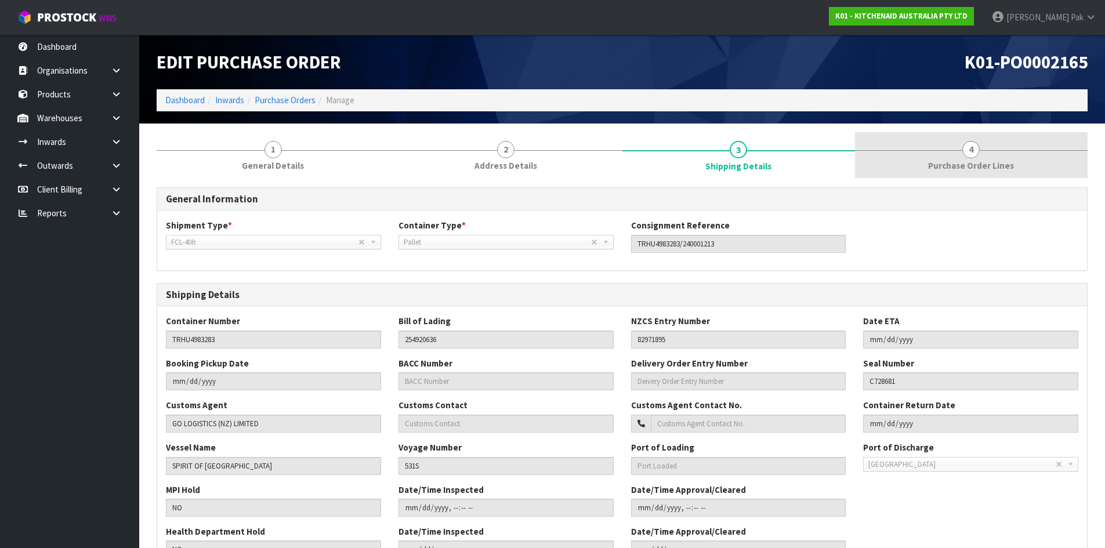
click at [958, 161] on span "Purchase Order Lines" at bounding box center [971, 166] width 86 height 12
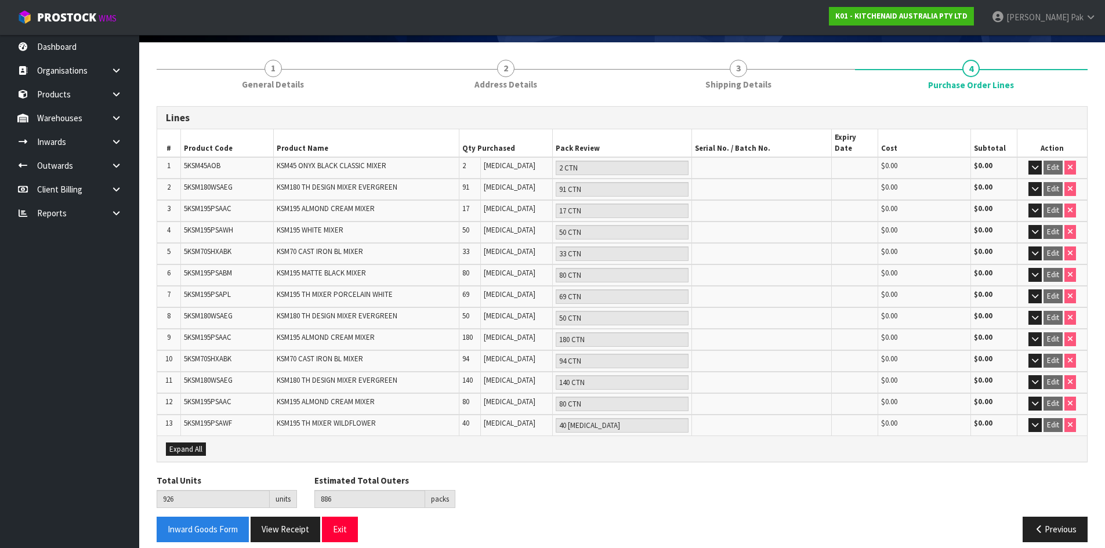
scroll to position [82, 0]
click at [187, 444] on span "Expand All" at bounding box center [185, 449] width 33 height 10
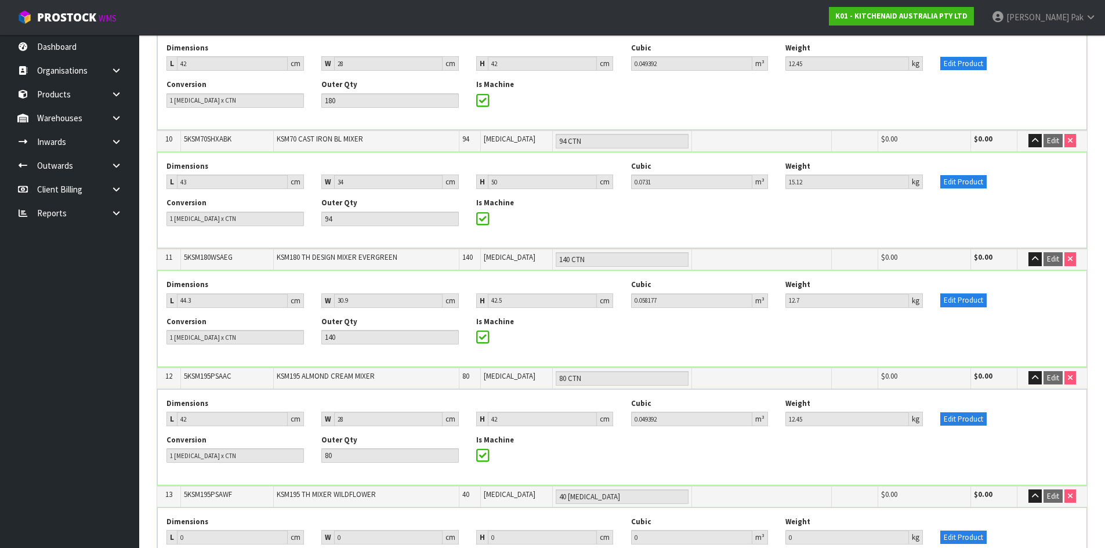
scroll to position [1343, 0]
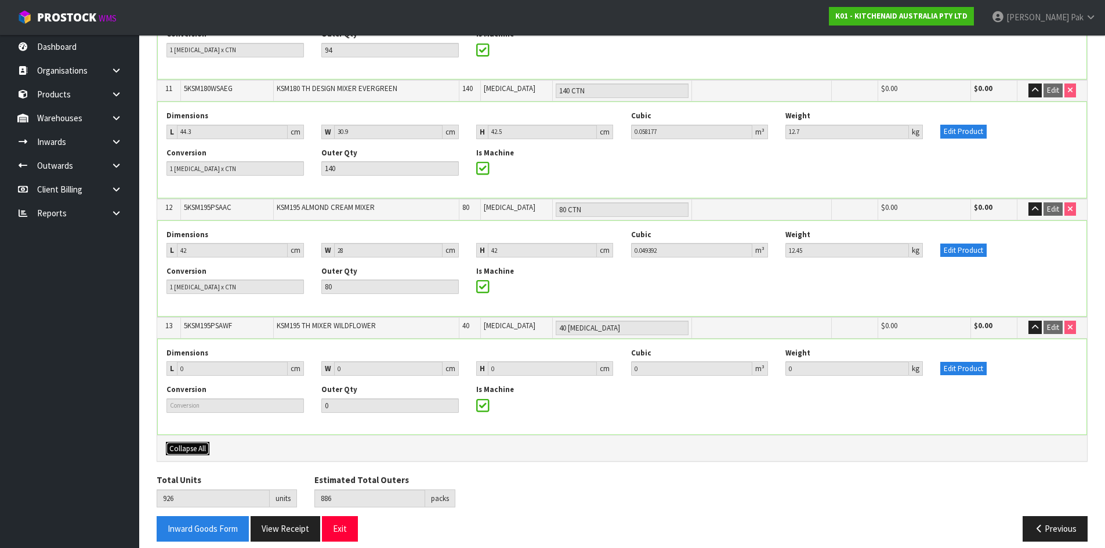
click at [198, 444] on span "Collapse All" at bounding box center [187, 449] width 37 height 10
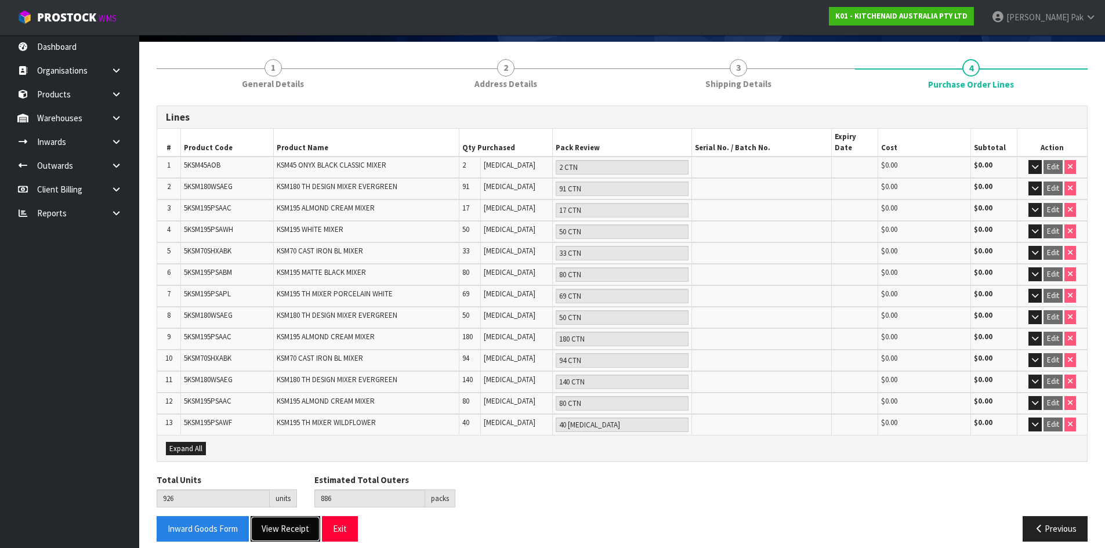
click at [277, 522] on button "View Receipt" at bounding box center [286, 528] width 70 height 25
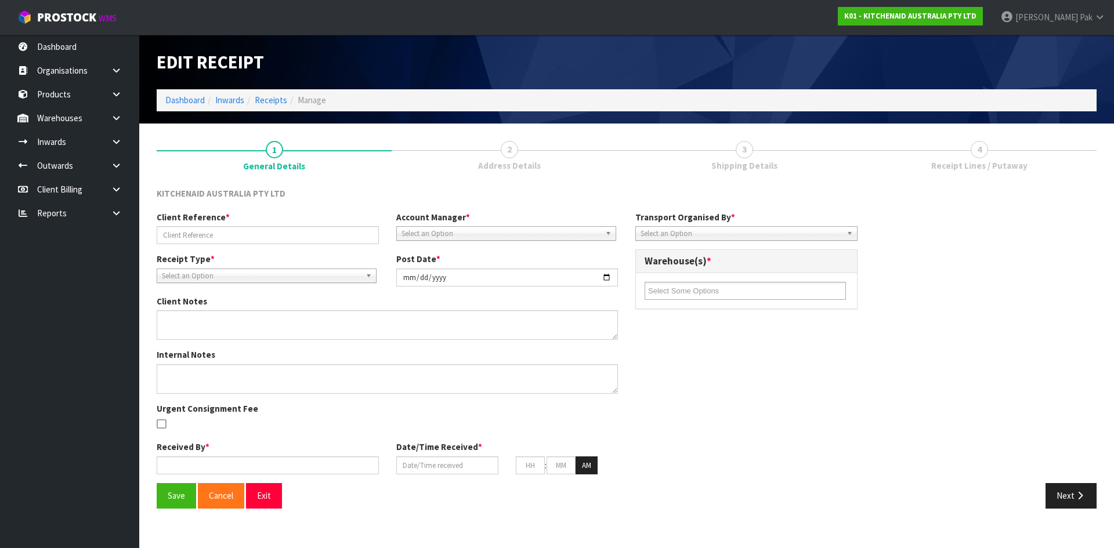
type input "TRHU4983283/240001213"
type input "[DATE]"
type textarea "DAMAGES WE2632651 OUTER CARTON, PICTURE CARTON DAMAGED FOAM AND MACHINE ARE OK"
type textarea "DEMMURAGE CHARGES- 1 DAY. ([PERSON_NAME]) I ACCEPTED GO TO PAY AND BILL TO CWL …"
type input "[PERSON_NAME]"
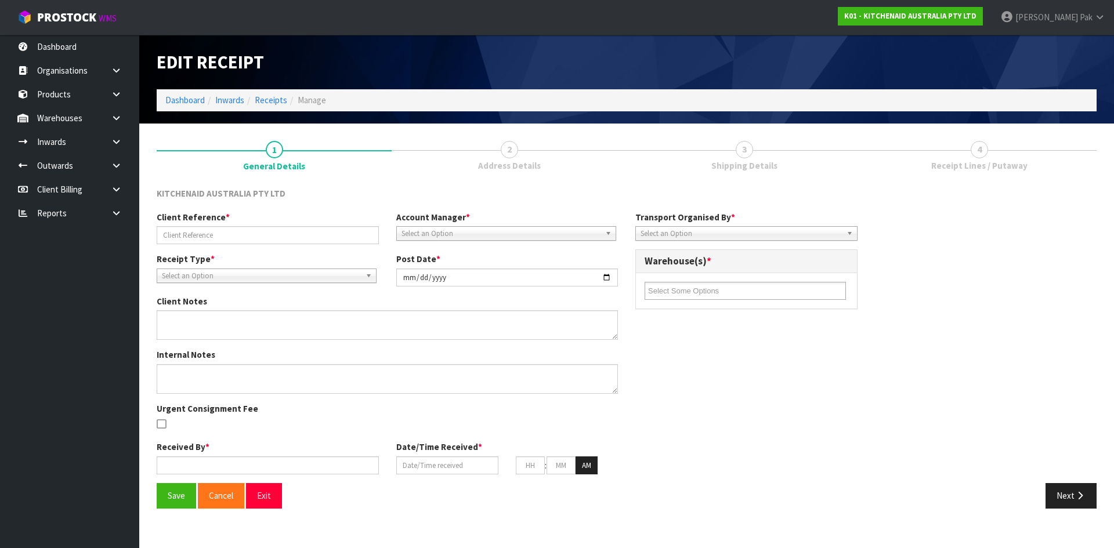
type input "[DATE]"
type input "08"
type input "55"
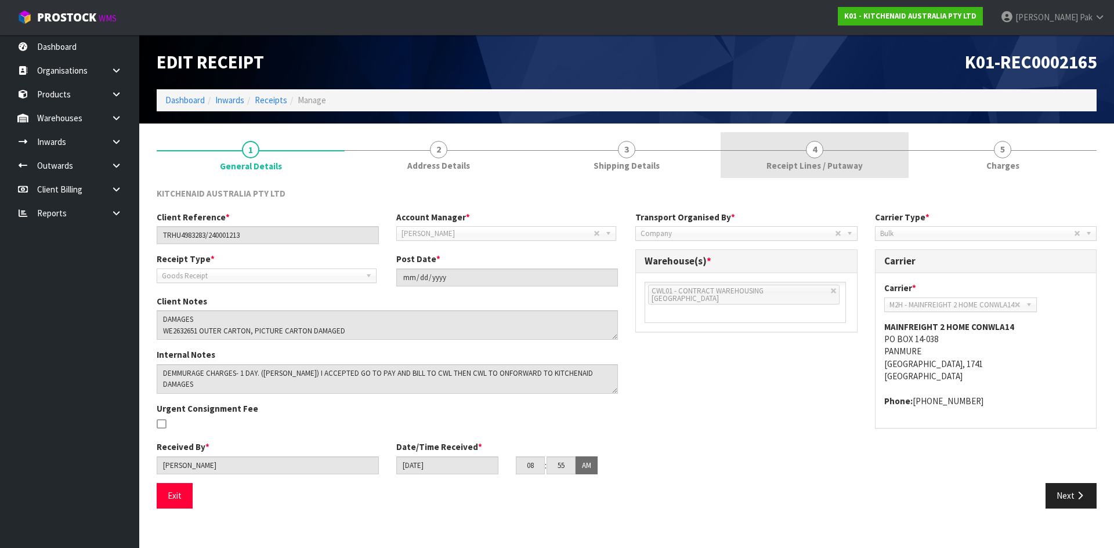
click at [857, 169] on span "Receipt Lines / Putaway" at bounding box center [814, 166] width 96 height 12
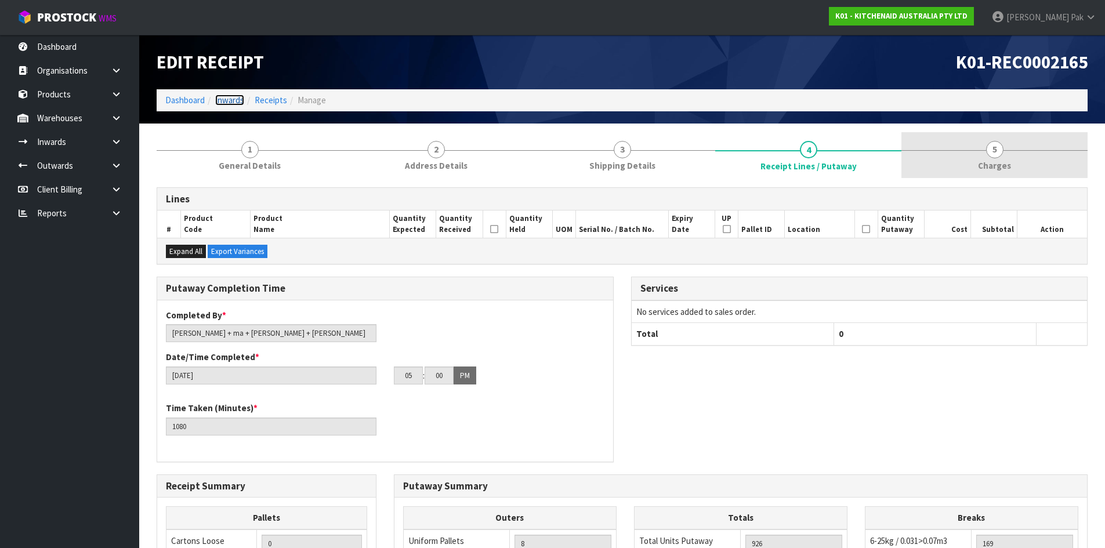
click at [241, 102] on link "Inwards" at bounding box center [229, 100] width 29 height 11
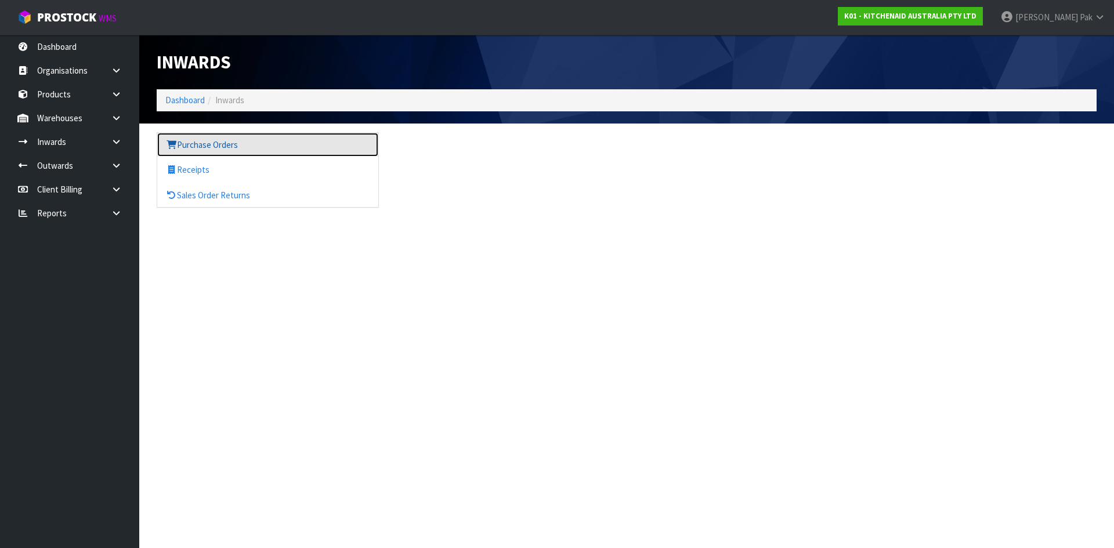
click at [251, 140] on link "Purchase Orders" at bounding box center [267, 145] width 221 height 24
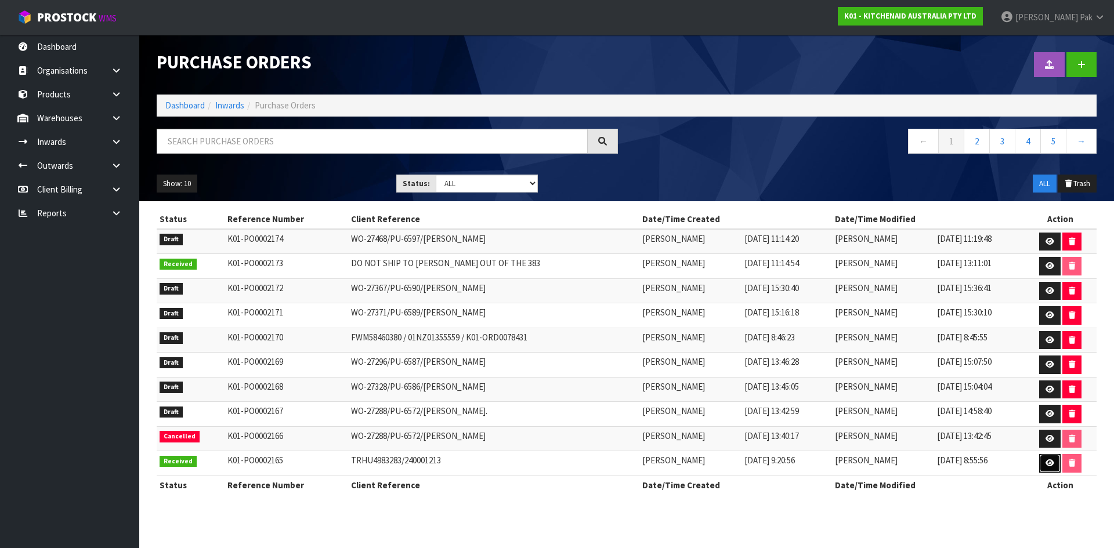
click at [1049, 462] on icon at bounding box center [1049, 463] width 9 height 8
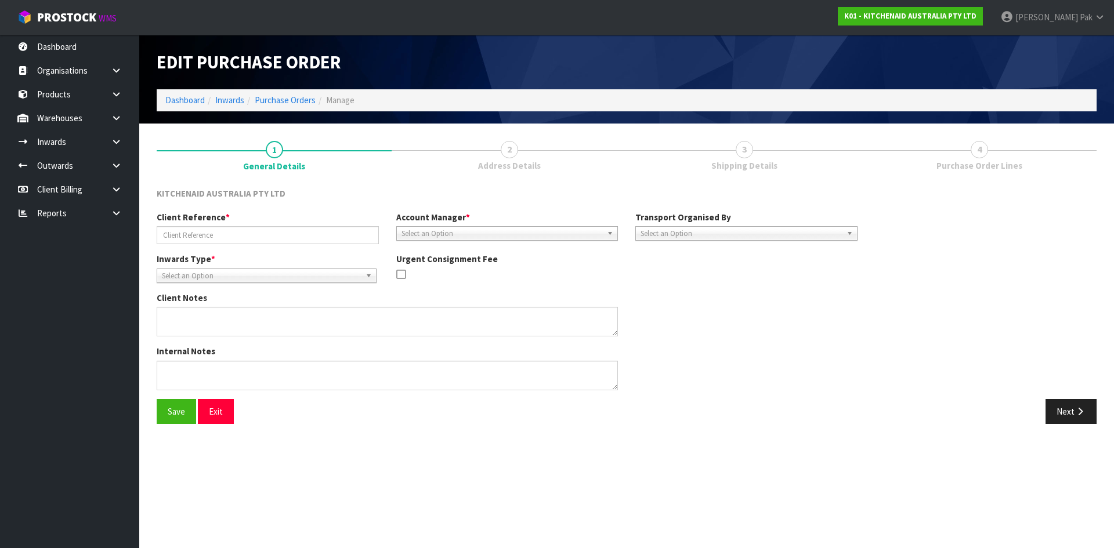
type input "TRHU4983283/240001213"
type textarea "DEMMURAGE CHARGES- 1 DAY. ([PERSON_NAME]) I ACCEPTED GO TO PAY AND [PERSON_NAME…"
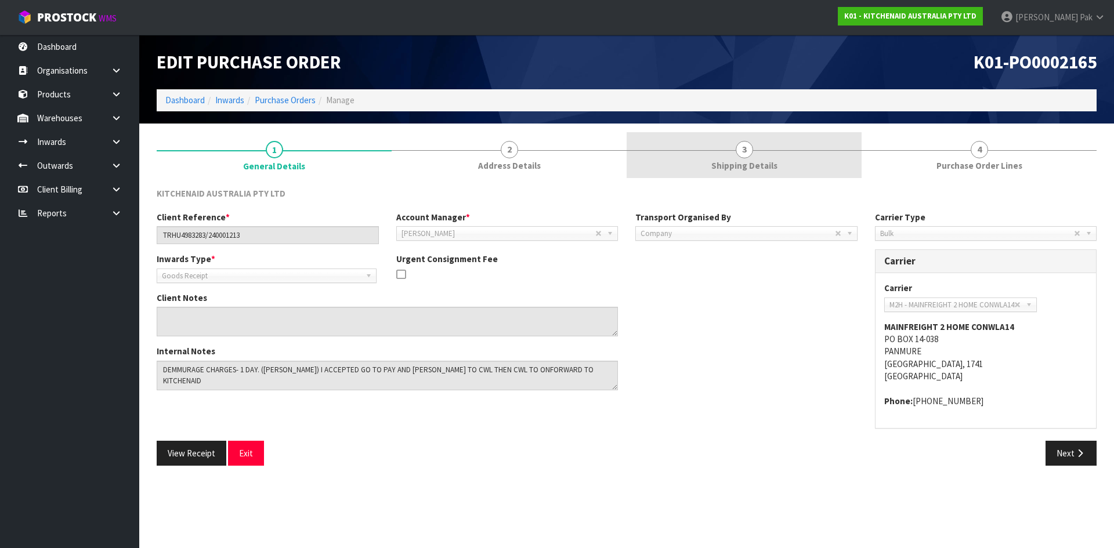
click at [770, 158] on link "3 Shipping Details" at bounding box center [743, 155] width 235 height 46
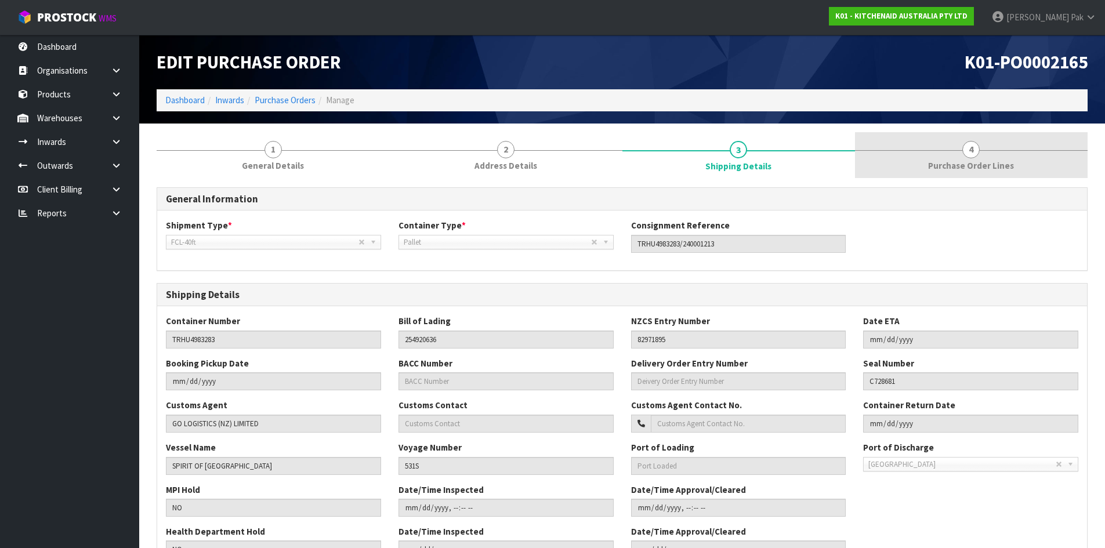
click at [990, 152] on link "4 Purchase Order Lines" at bounding box center [971, 155] width 233 height 46
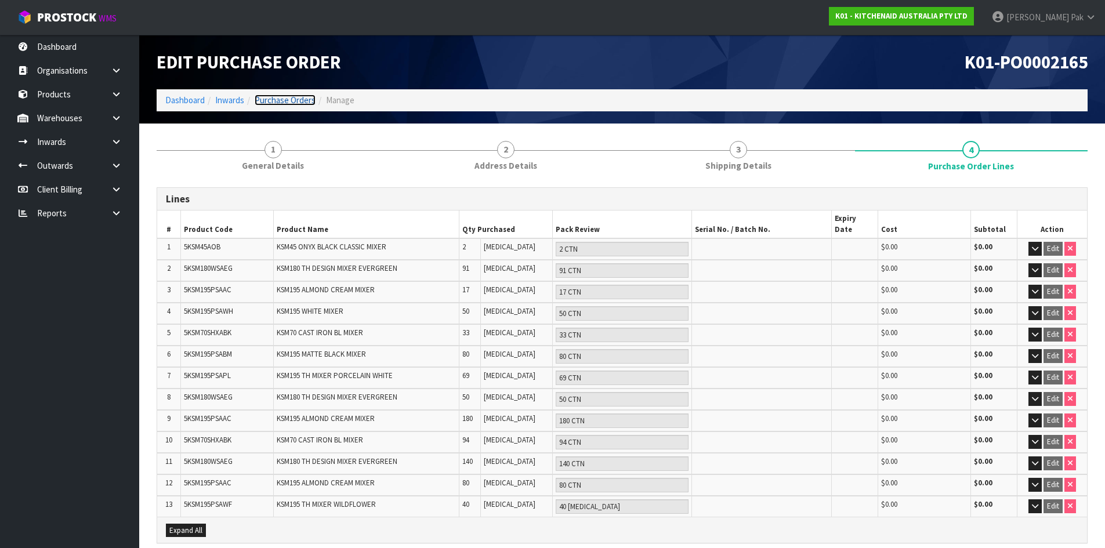
click at [289, 97] on link "Purchase Orders" at bounding box center [285, 100] width 61 height 11
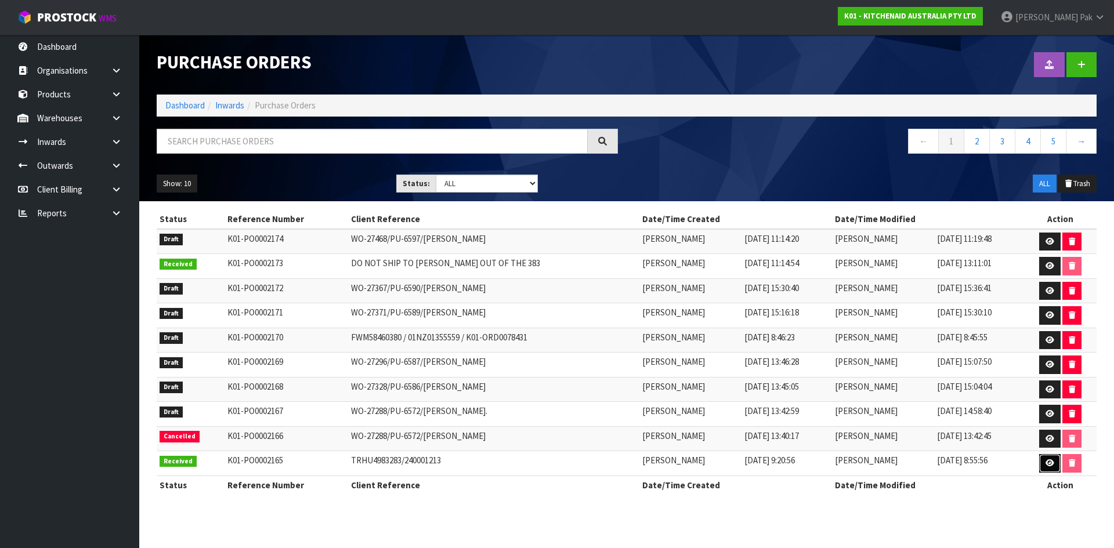
click at [1045, 460] on link at bounding box center [1049, 463] width 21 height 19
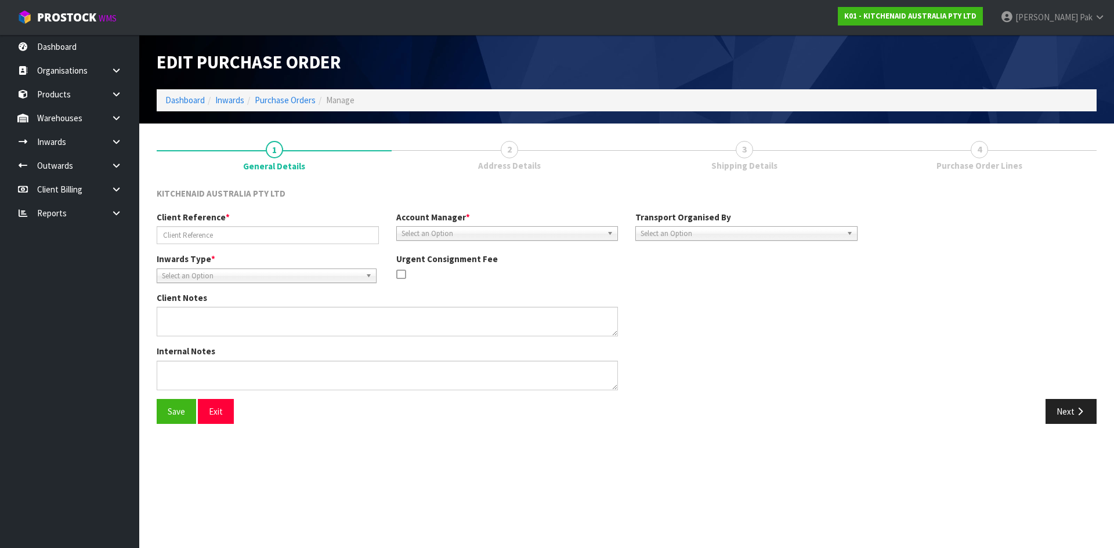
type input "TRHU4983283/240001213"
type textarea "DEMMURAGE CHARGES- 1 DAY. ([PERSON_NAME]) I ACCEPTED GO TO PAY AND [PERSON_NAME…"
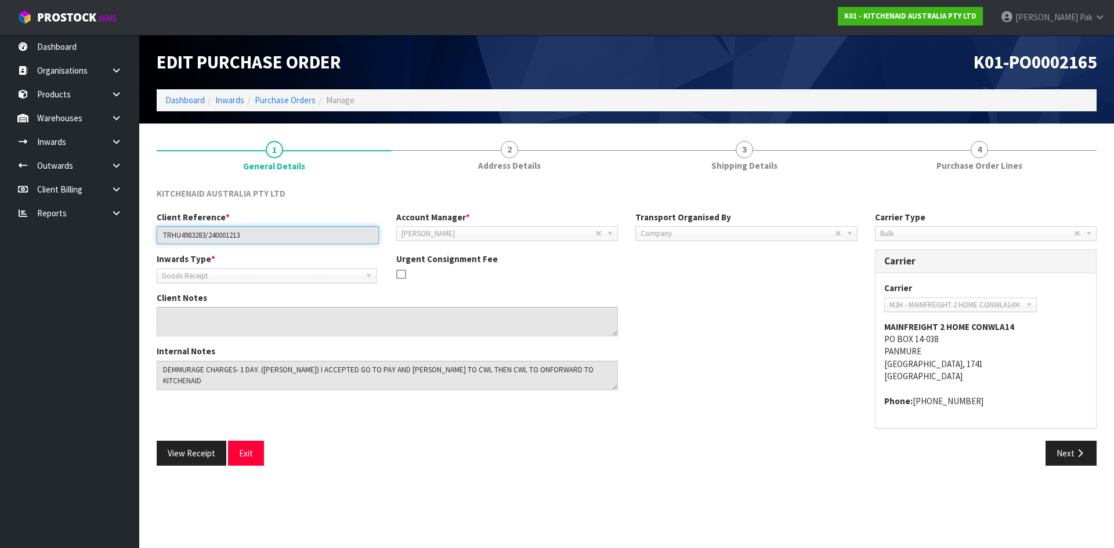
drag, startPoint x: 242, startPoint y: 238, endPoint x: 95, endPoint y: 248, distance: 147.7
click at [95, 248] on body "Toggle navigation ProStock WMS K01 - KITCHENAID AUSTRALIA PTY LTD [PERSON_NAME]…" at bounding box center [557, 274] width 1114 height 548
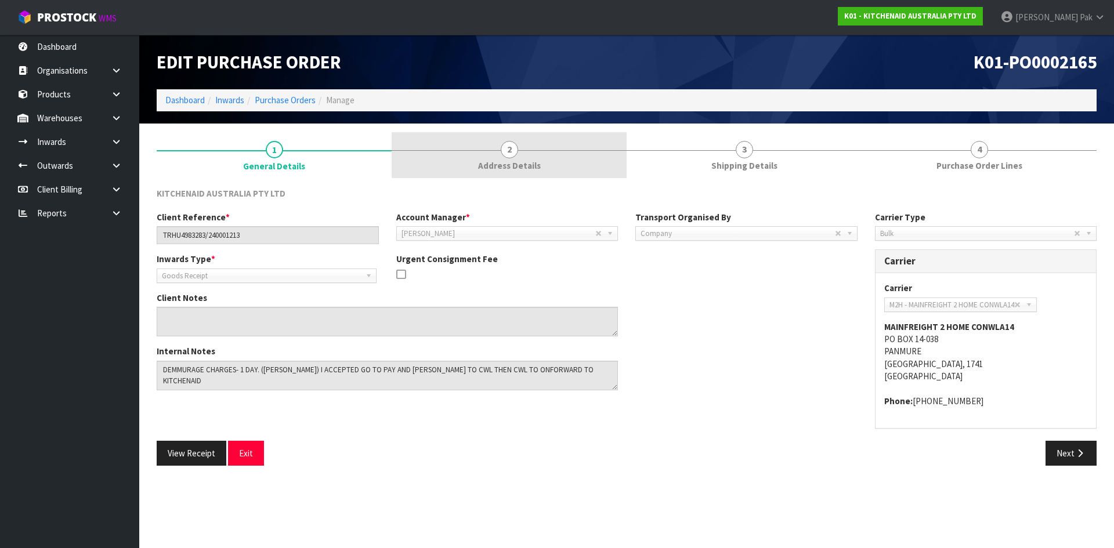
click at [468, 158] on link "2 Address Details" at bounding box center [509, 155] width 235 height 46
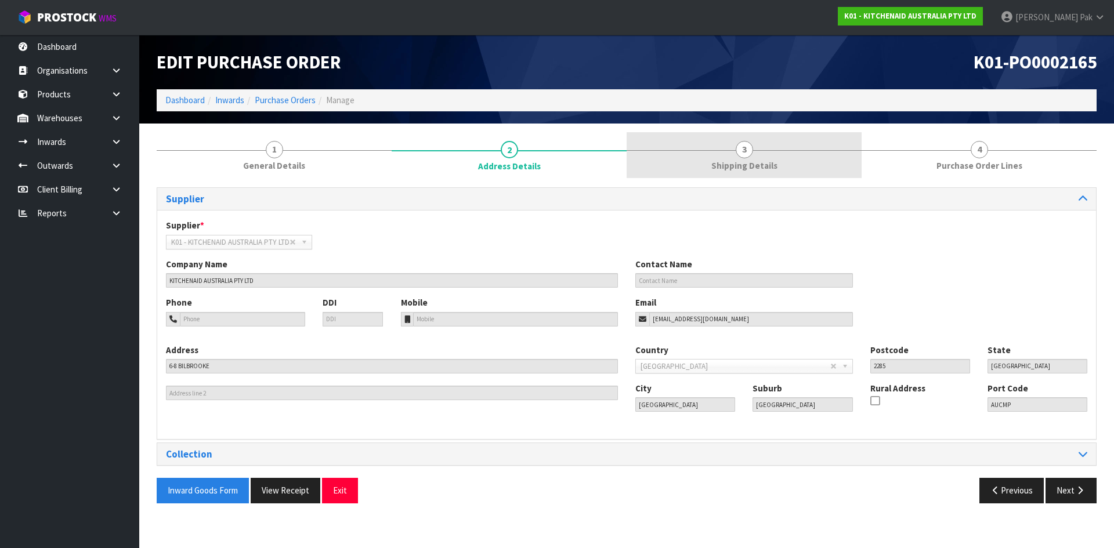
click at [710, 162] on link "3 Shipping Details" at bounding box center [743, 155] width 235 height 46
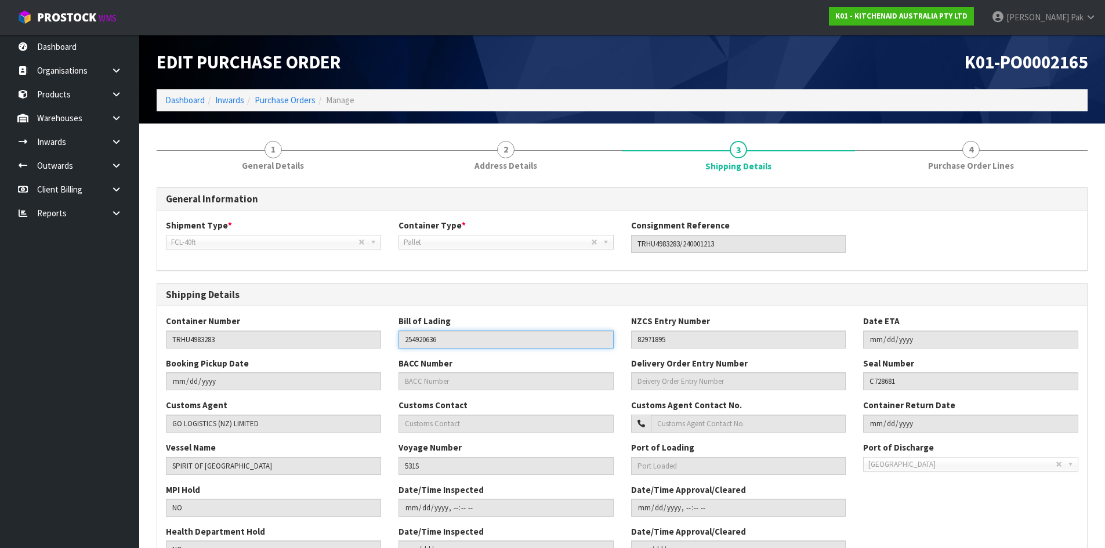
drag, startPoint x: 481, startPoint y: 338, endPoint x: 356, endPoint y: 346, distance: 126.1
click at [356, 346] on div "Container Number TRHU4983283 Bill of Lading 254920636 NZCS Entry Number 8297189…" at bounding box center [622, 336] width 930 height 42
drag, startPoint x: 677, startPoint y: 340, endPoint x: 596, endPoint y: 342, distance: 80.7
click at [596, 342] on div "Container Number TRHU4983283 Bill of Lading 254920636 NZCS Entry Number 8297189…" at bounding box center [622, 336] width 930 height 42
drag, startPoint x: 204, startPoint y: 423, endPoint x: 74, endPoint y: 423, distance: 129.4
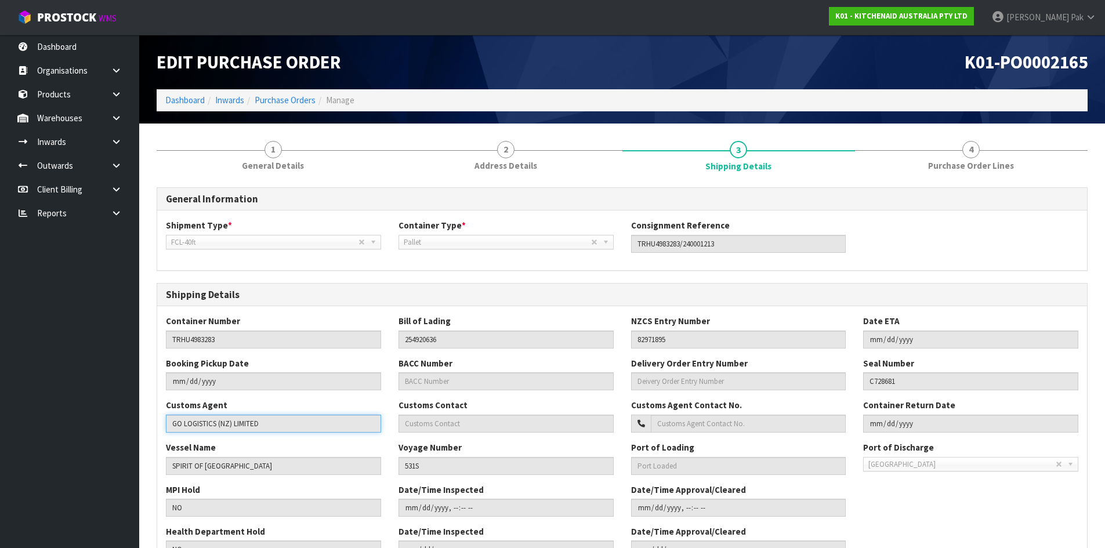
click at [74, 423] on body "Toggle navigation ProStock WMS K01 - KITCHENAID AUSTRALIA PTY LTD [PERSON_NAME]…" at bounding box center [552, 274] width 1105 height 548
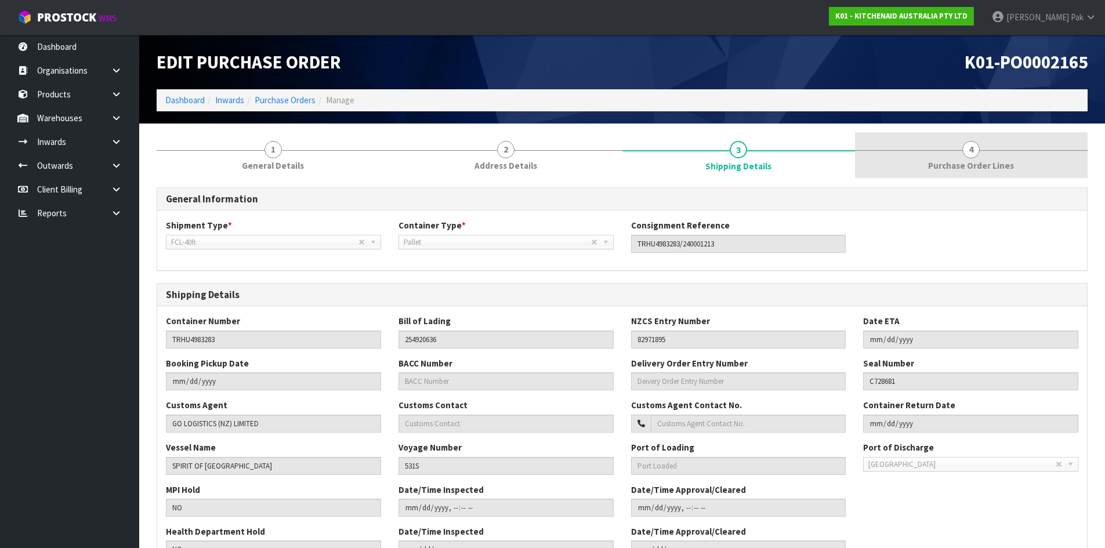
click at [933, 171] on span "Purchase Order Lines" at bounding box center [971, 166] width 86 height 12
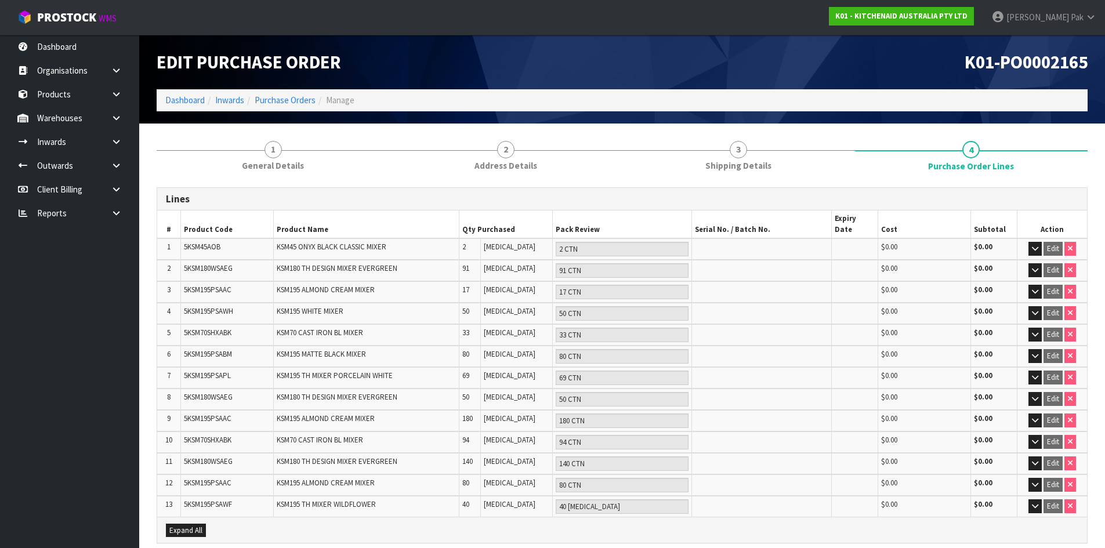
click at [206, 242] on td "5KSM45AOB" at bounding box center [226, 248] width 93 height 21
click at [206, 242] on span "5KSM45AOB" at bounding box center [202, 247] width 37 height 10
copy span "5KSM45AOB"
click at [226, 266] on td "5KSM180WSAEG" at bounding box center [226, 270] width 93 height 21
click at [224, 264] on td "5KSM180WSAEG" at bounding box center [226, 270] width 93 height 21
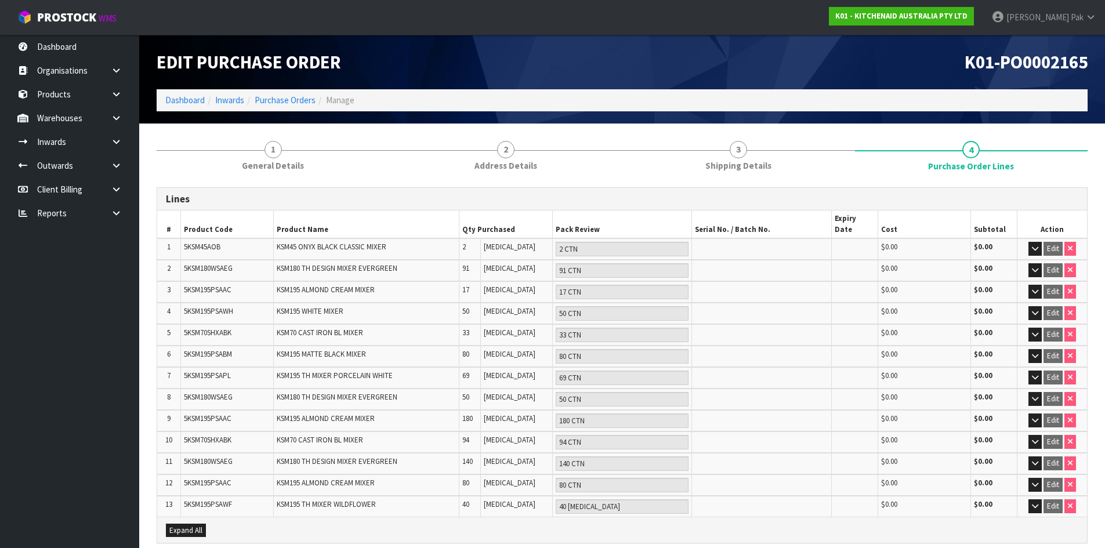
click at [223, 263] on span "5KSM180WSAEG" at bounding box center [208, 268] width 49 height 10
copy span "5KSM180WSAEG"
click at [217, 285] on span "5KSM195PSAAC" at bounding box center [208, 290] width 48 height 10
click at [218, 285] on span "5KSM195PSAAC" at bounding box center [208, 290] width 48 height 10
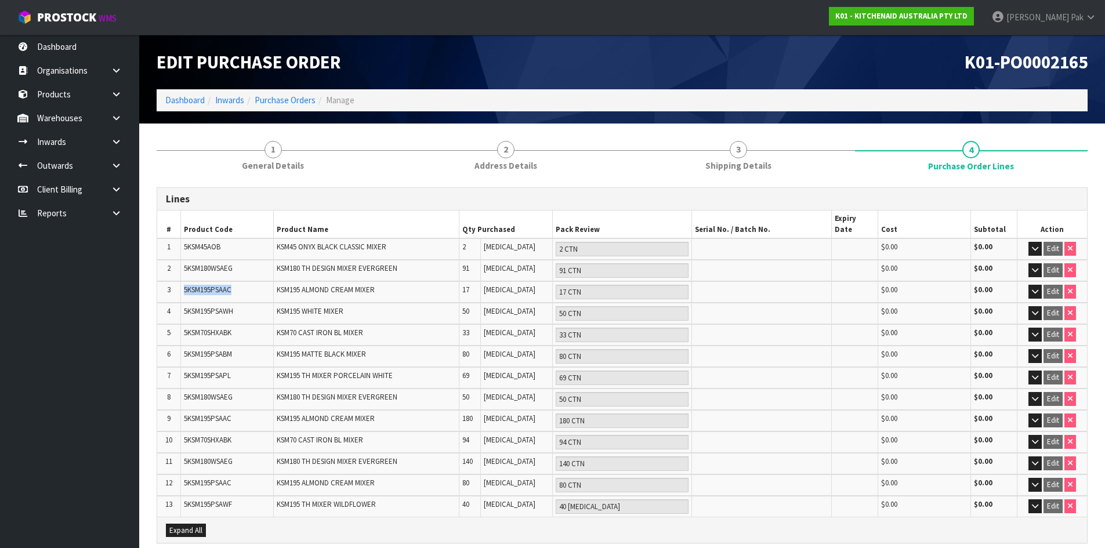
copy span "5KSM195PSAAC"
click at [222, 306] on span "5KSM195PSAWH" at bounding box center [208, 311] width 49 height 10
click at [223, 306] on span "5KSM195PSAWH" at bounding box center [208, 311] width 49 height 10
copy span "5KSM195PSAWH"
click at [225, 328] on span "5KSM70SHXABK" at bounding box center [208, 333] width 48 height 10
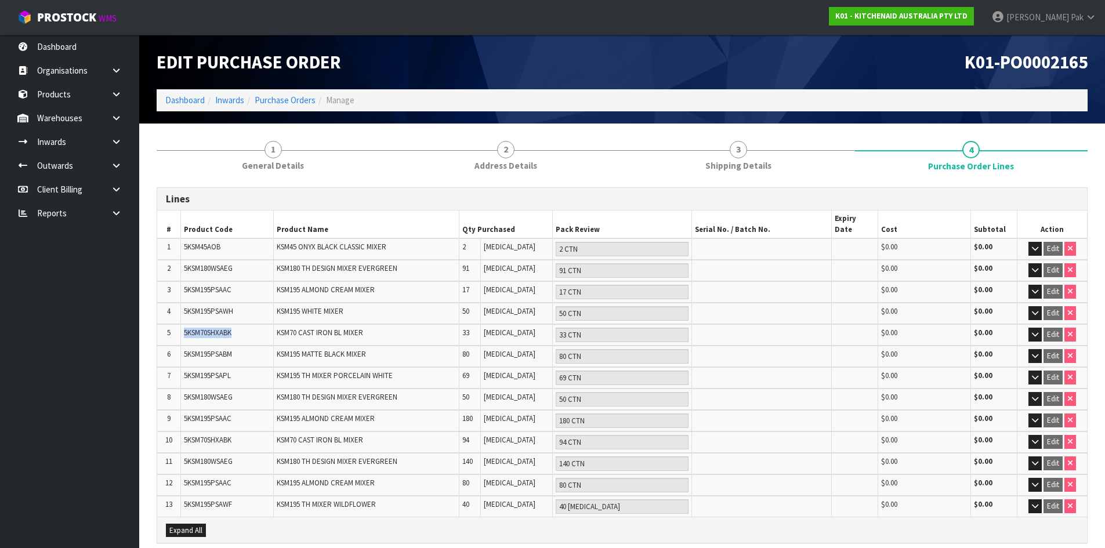
click at [225, 328] on span "5KSM70SHXABK" at bounding box center [208, 333] width 48 height 10
copy span "5KSM70SHXABK"
click at [212, 349] on span "5KSM195PSABM" at bounding box center [208, 354] width 48 height 10
copy span "5KSM195PSABM"
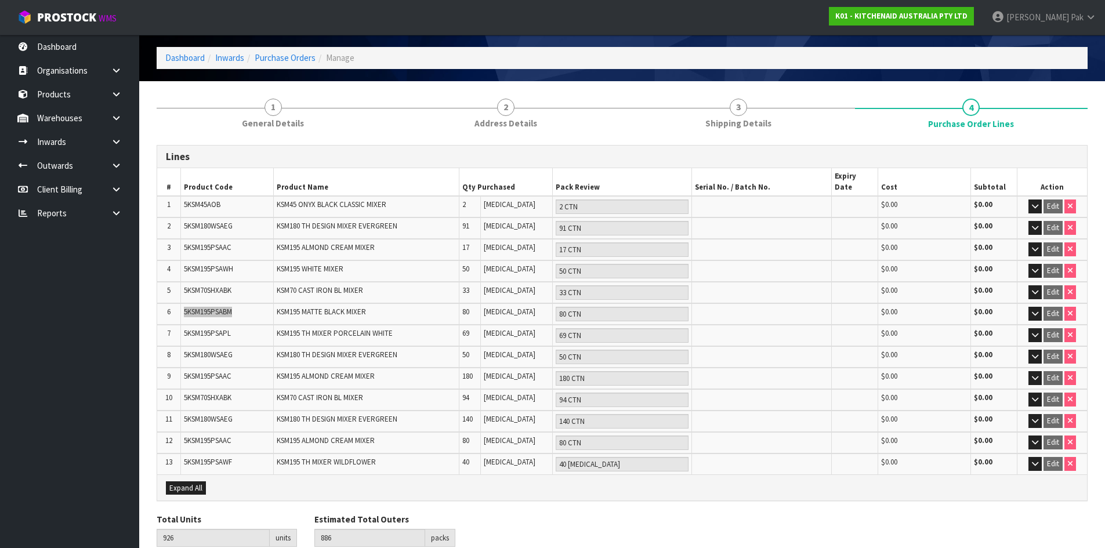
scroll to position [82, 0]
